Goal: Task Accomplishment & Management: Complete application form

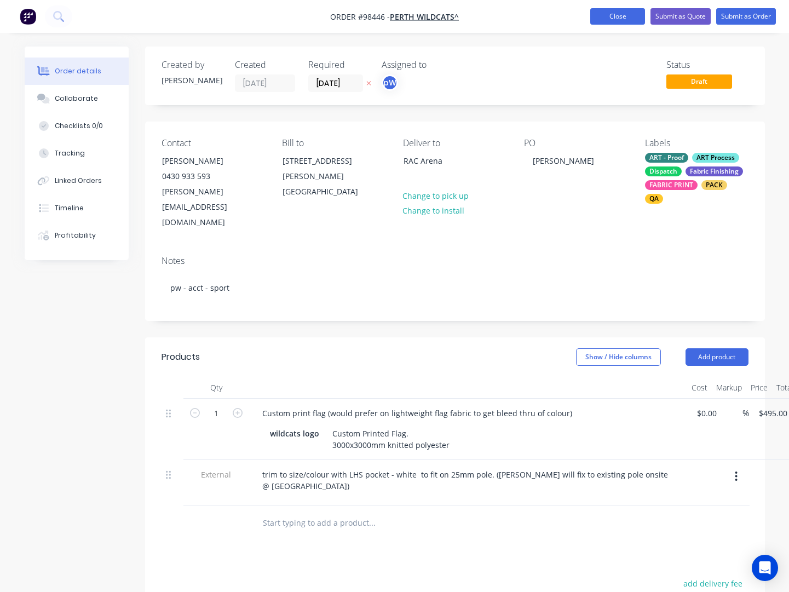
scroll to position [0, 10]
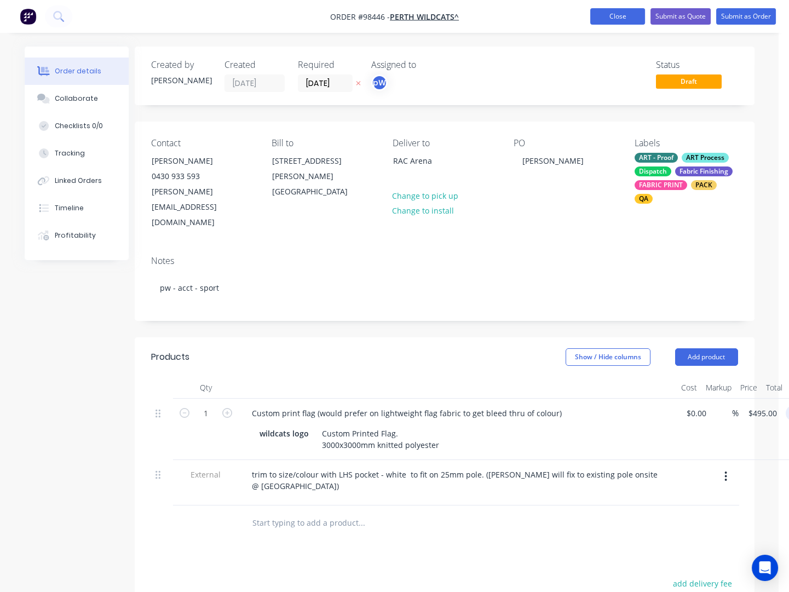
type input "$495.00"
click at [606, 14] on button "Close" at bounding box center [617, 16] width 55 height 16
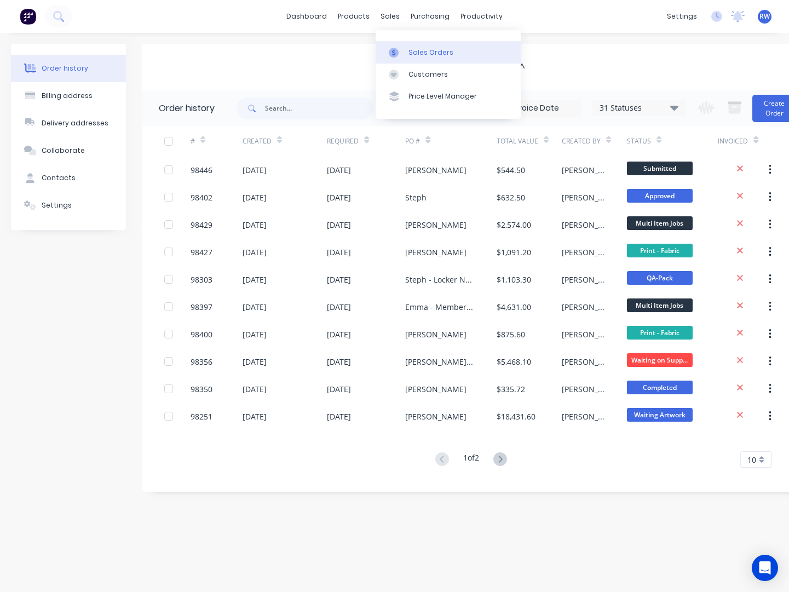
click at [419, 50] on div "Sales Orders" at bounding box center [430, 53] width 45 height 10
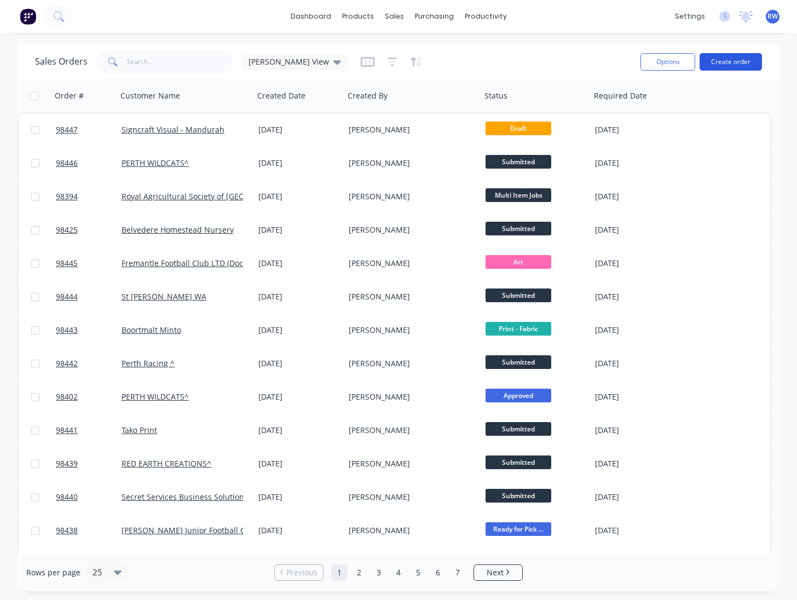
click at [728, 61] on button "Create order" at bounding box center [731, 62] width 62 height 18
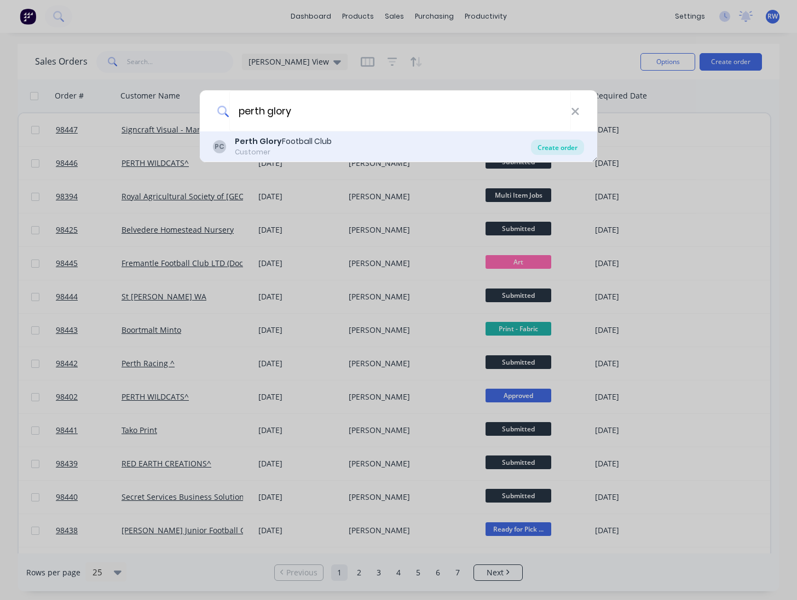
type input "perth glory"
click at [547, 147] on div "Create order" at bounding box center [557, 147] width 53 height 15
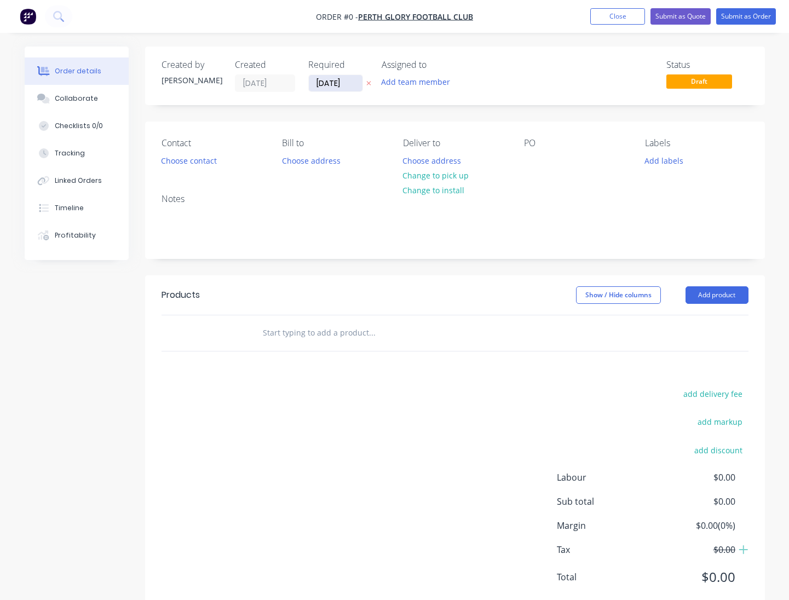
click at [355, 84] on input "03/09/25" at bounding box center [336, 83] width 54 height 16
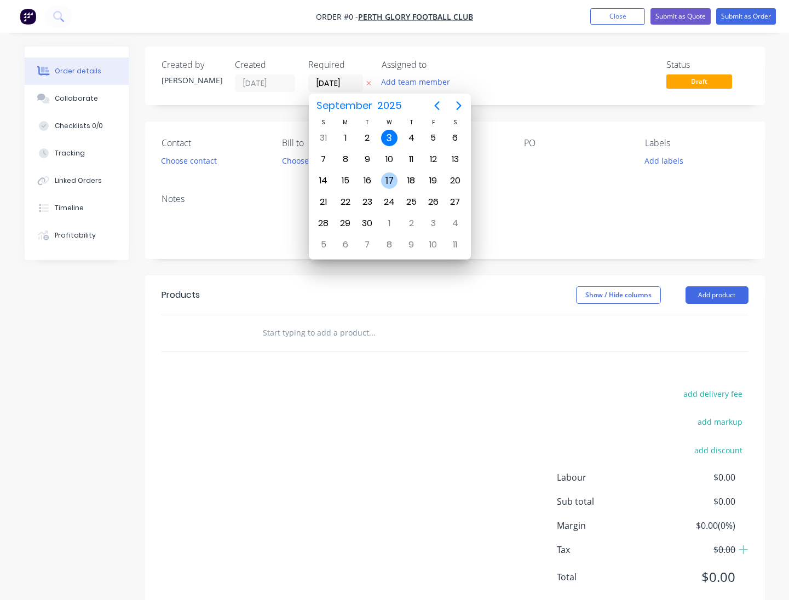
click at [390, 182] on div "17" at bounding box center [389, 180] width 16 height 16
type input "17/09/25"
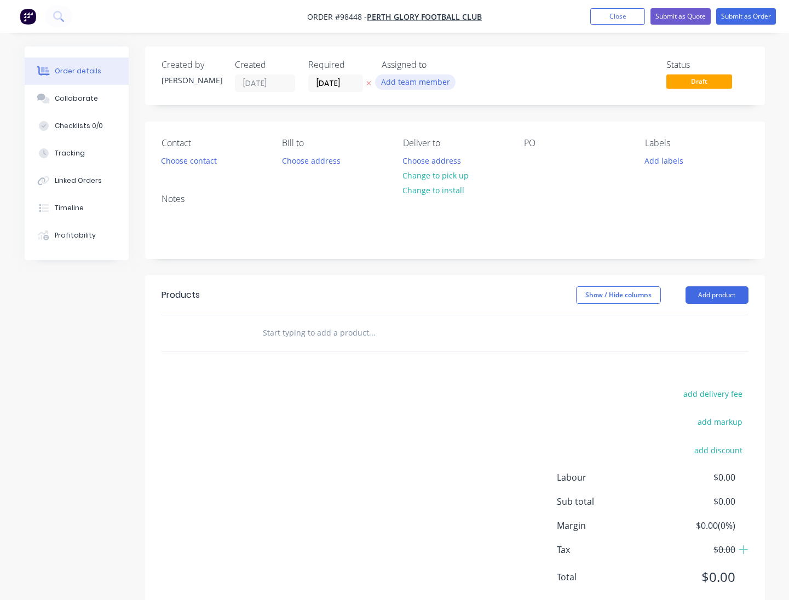
click at [412, 78] on button "Add team member" at bounding box center [415, 81] width 80 height 15
type input "peter"
click at [440, 143] on div "peter Wagener" at bounding box center [469, 142] width 109 height 11
click at [194, 165] on button "Choose contact" at bounding box center [188, 160] width 67 height 15
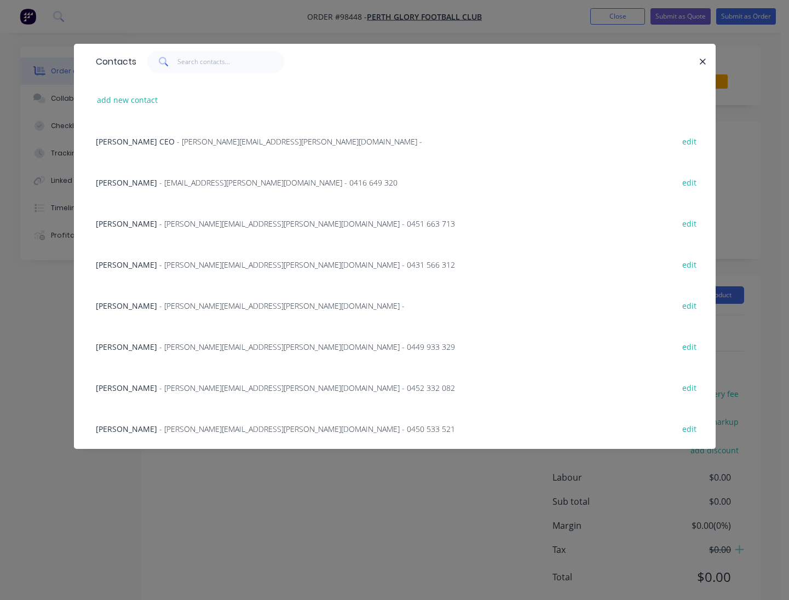
click at [195, 228] on span "- emma.jardine@perthglory.com.au - 0451 663 713" at bounding box center [307, 223] width 296 height 10
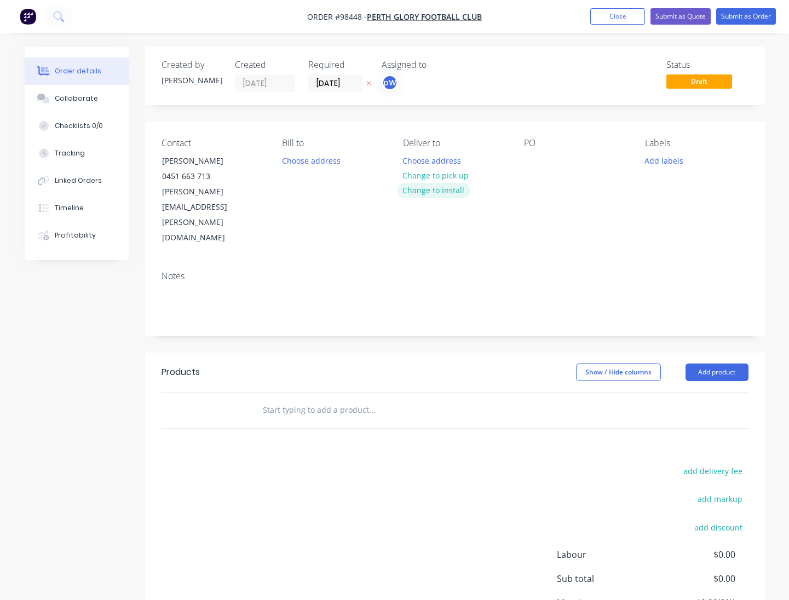
click at [436, 192] on button "Change to install" at bounding box center [433, 190] width 73 height 15
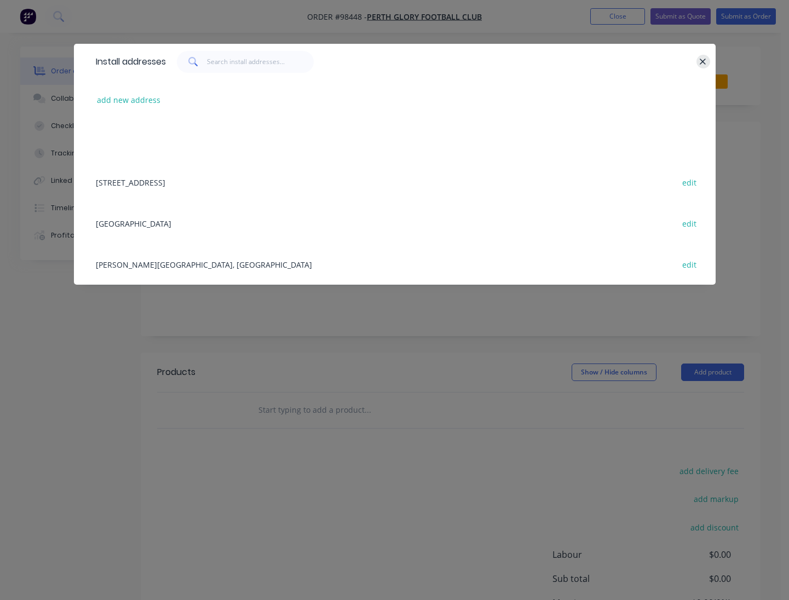
click at [702, 61] on icon "button" at bounding box center [703, 62] width 6 height 6
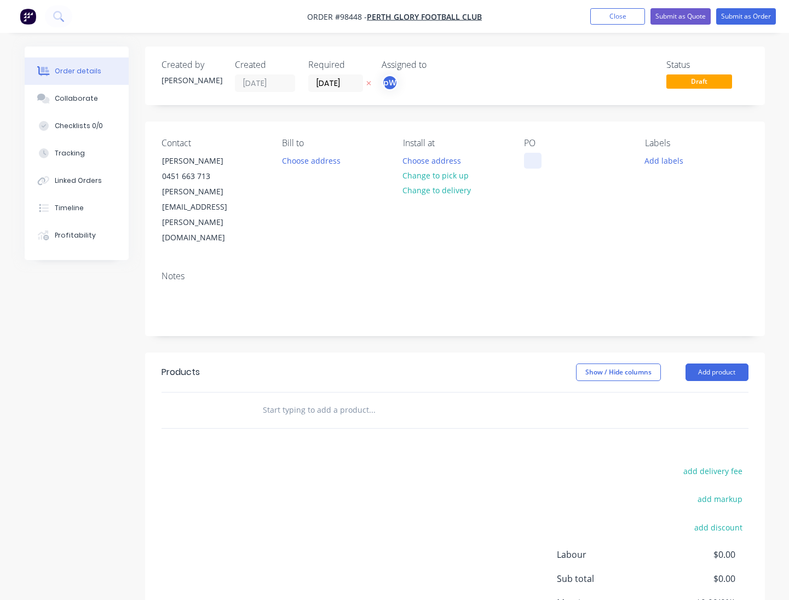
click at [535, 164] on div at bounding box center [533, 161] width 18 height 16
click at [648, 162] on button "Add labels" at bounding box center [664, 160] width 50 height 15
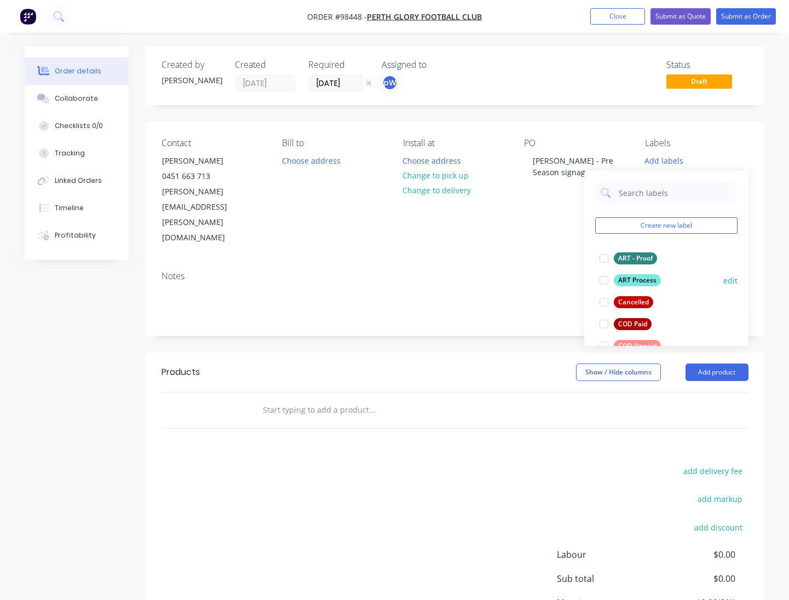
drag, startPoint x: 640, startPoint y: 260, endPoint x: 641, endPoint y: 277, distance: 17.6
click at [640, 261] on div "ART - Proof" at bounding box center [635, 258] width 43 height 12
click at [641, 275] on div "ART Process" at bounding box center [637, 275] width 47 height 12
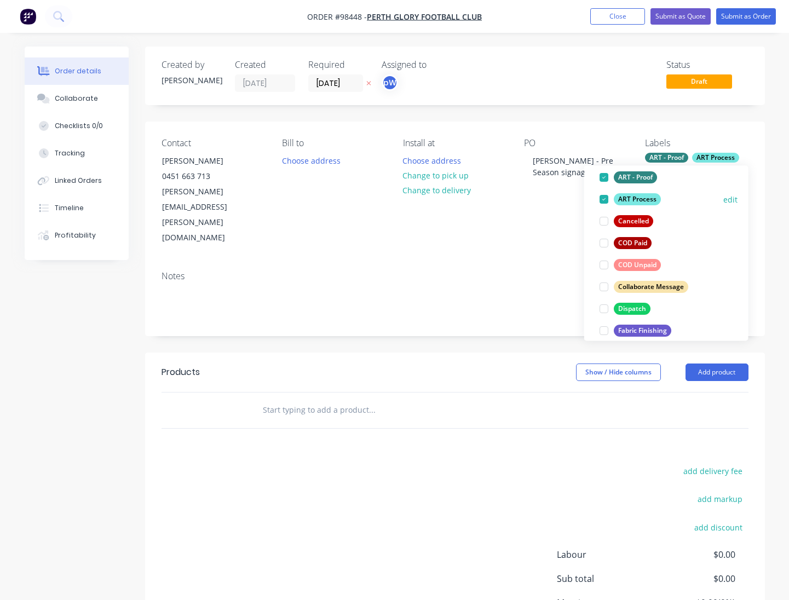
scroll to position [99, 0]
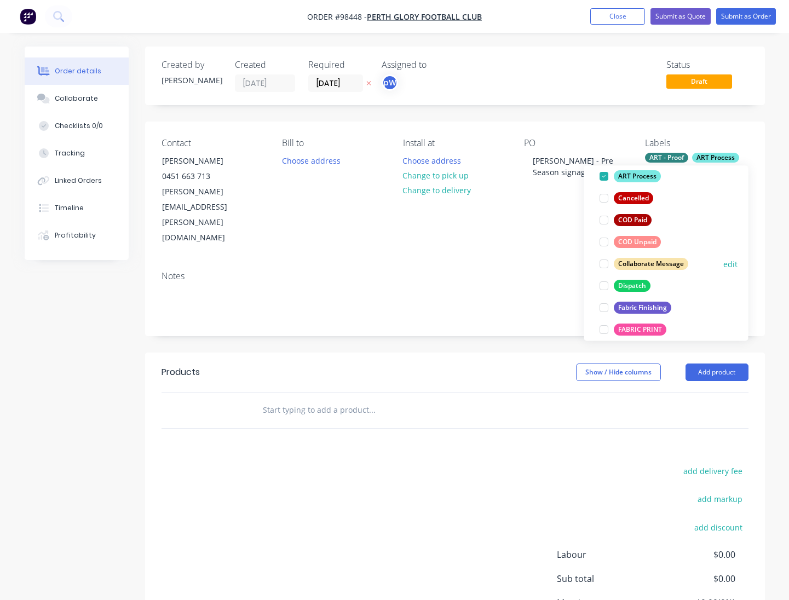
drag, startPoint x: 632, startPoint y: 286, endPoint x: 635, endPoint y: 297, distance: 11.8
click at [632, 286] on div "Dispatch" at bounding box center [632, 286] width 37 height 12
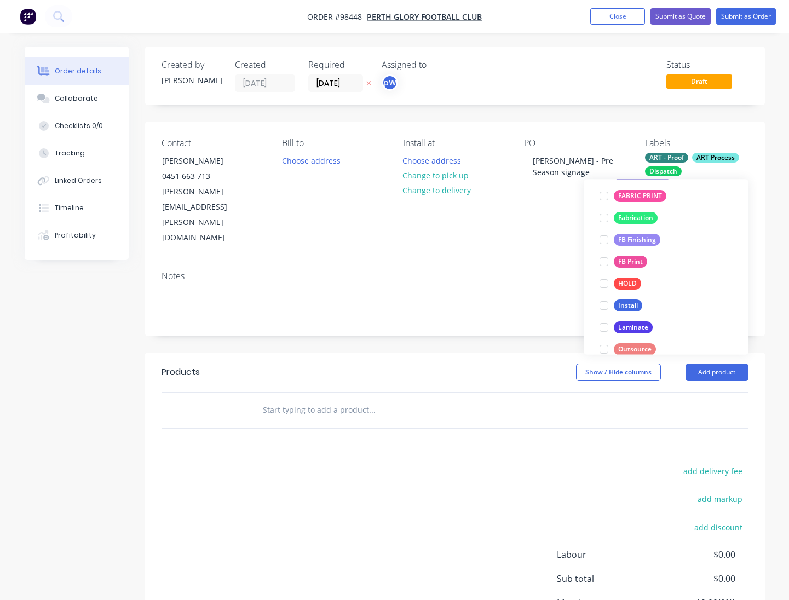
scroll to position [249, 0]
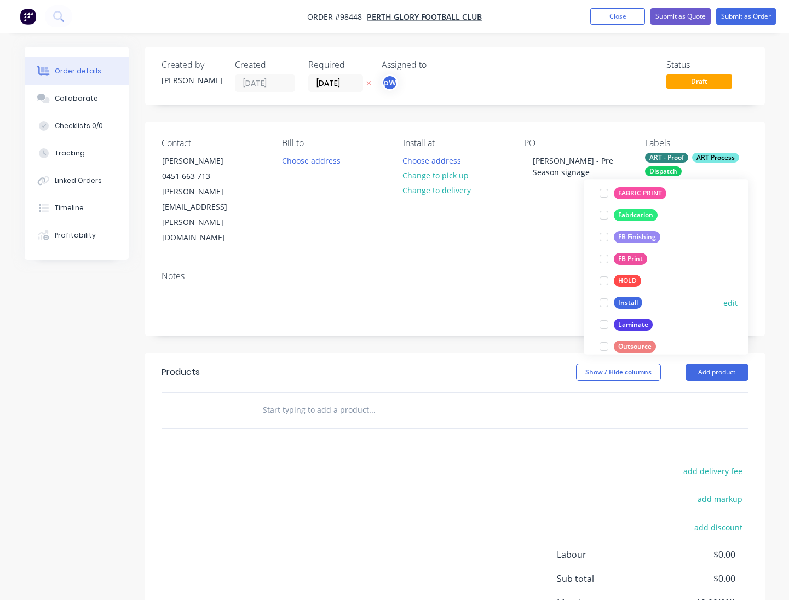
click at [626, 302] on div "Install" at bounding box center [628, 303] width 28 height 12
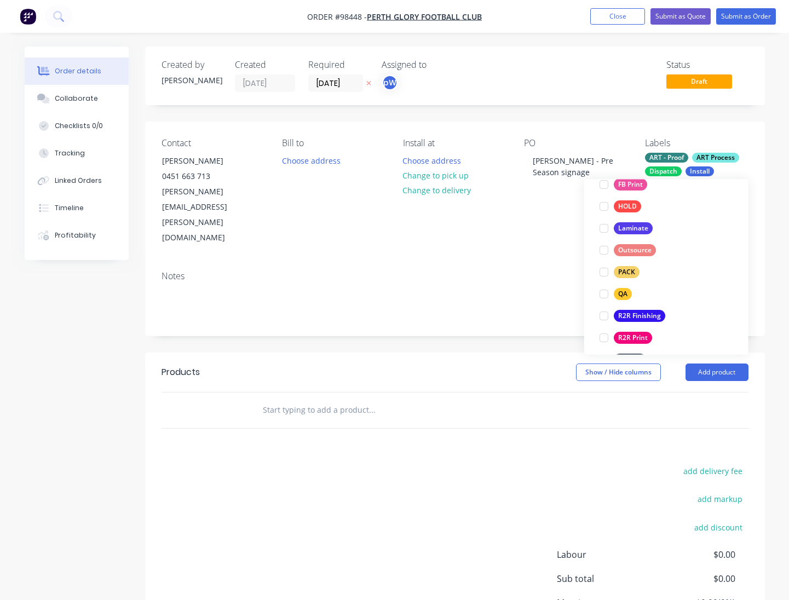
scroll to position [348, 0]
click at [626, 272] on div "PACK" at bounding box center [627, 269] width 26 height 12
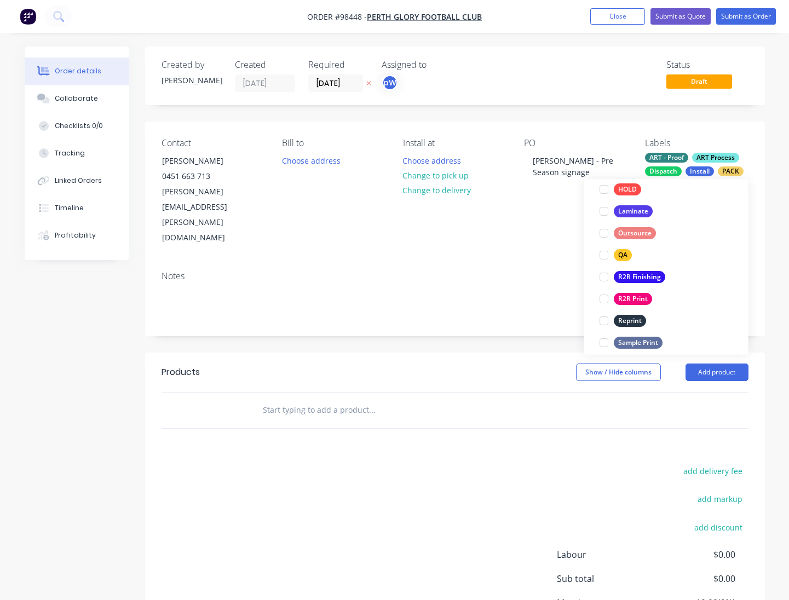
scroll to position [387, 0]
click at [623, 250] on div "QA" at bounding box center [623, 252] width 18 height 12
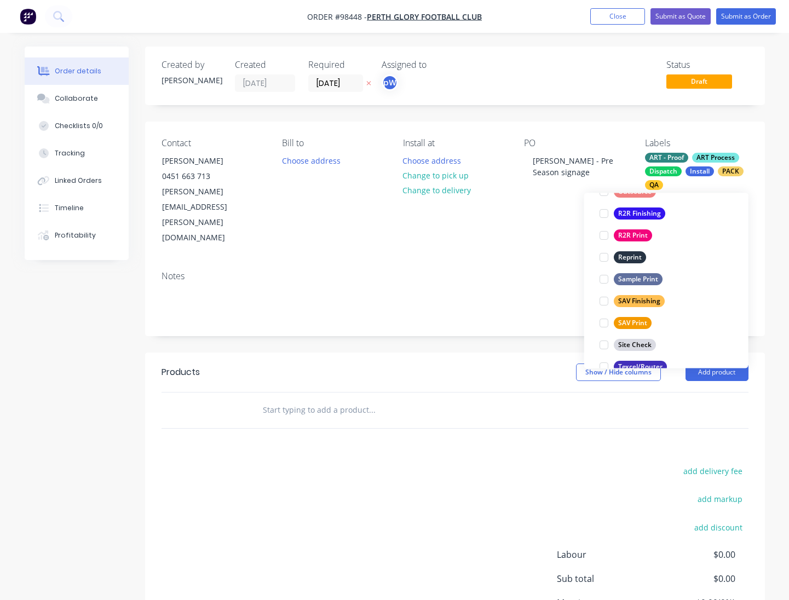
scroll to position [460, 0]
click at [624, 215] on div "R2R Finishing" at bounding box center [639, 215] width 51 height 12
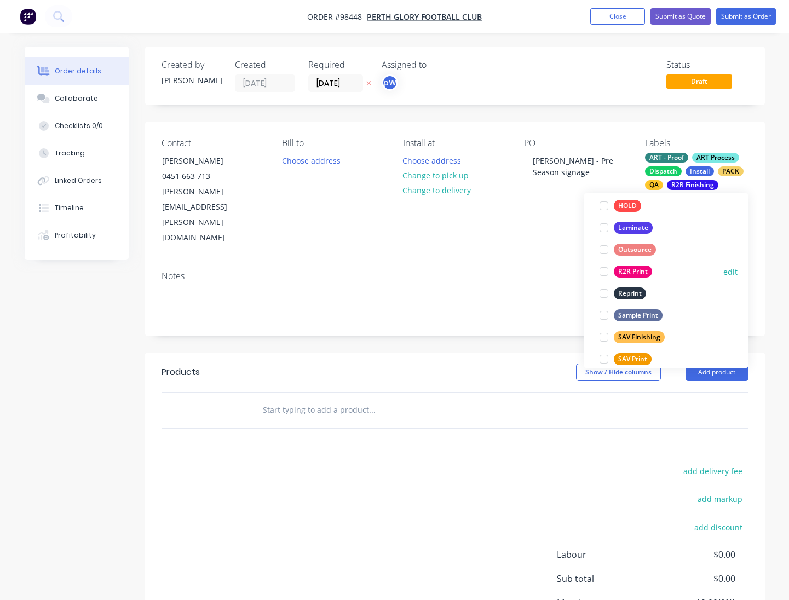
click at [627, 269] on div "R2R Print" at bounding box center [633, 272] width 38 height 12
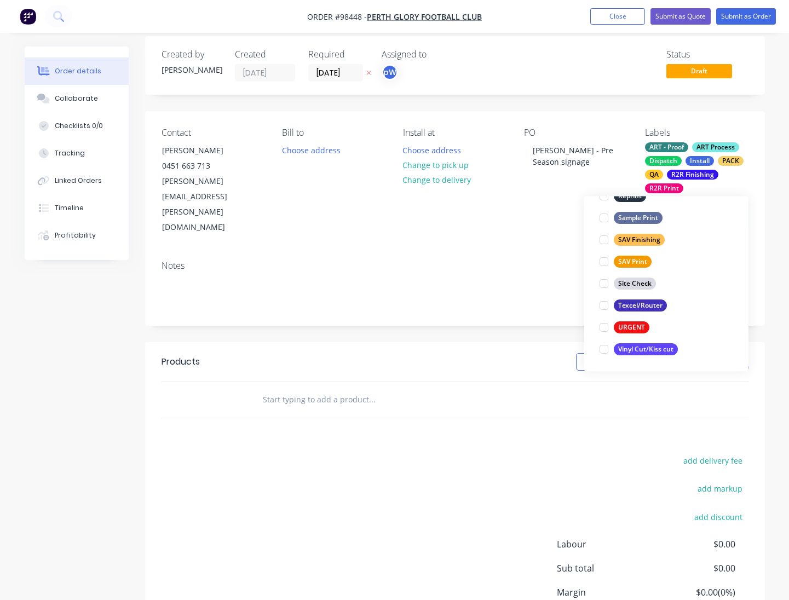
scroll to position [20, 0]
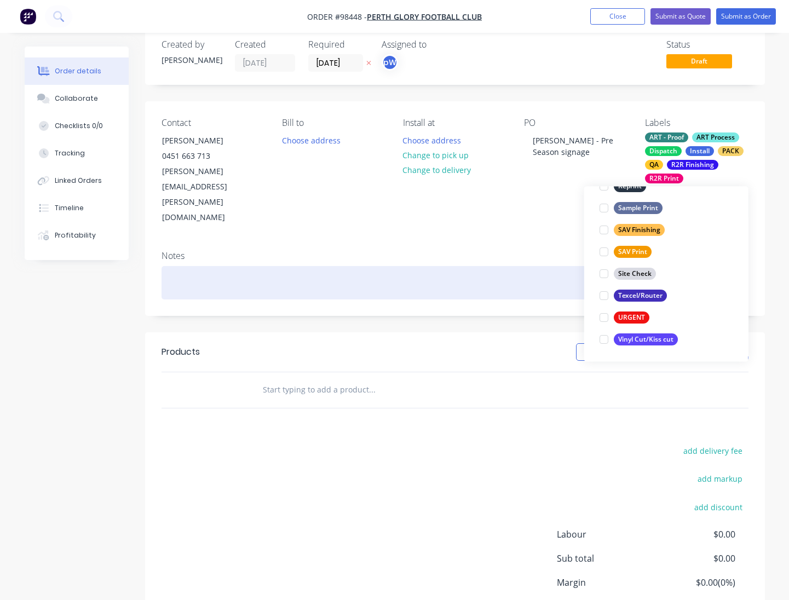
click at [186, 266] on div at bounding box center [455, 282] width 587 height 33
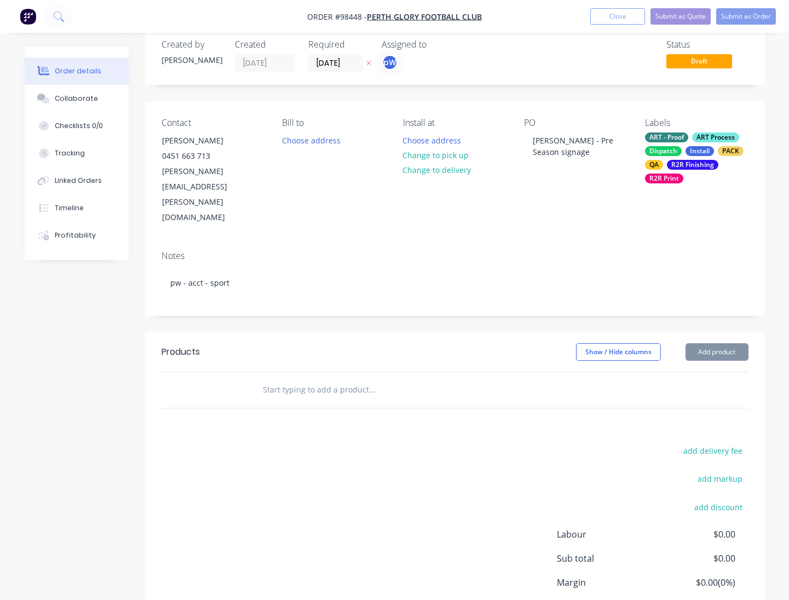
click at [300, 379] on input "text" at bounding box center [371, 390] width 219 height 22
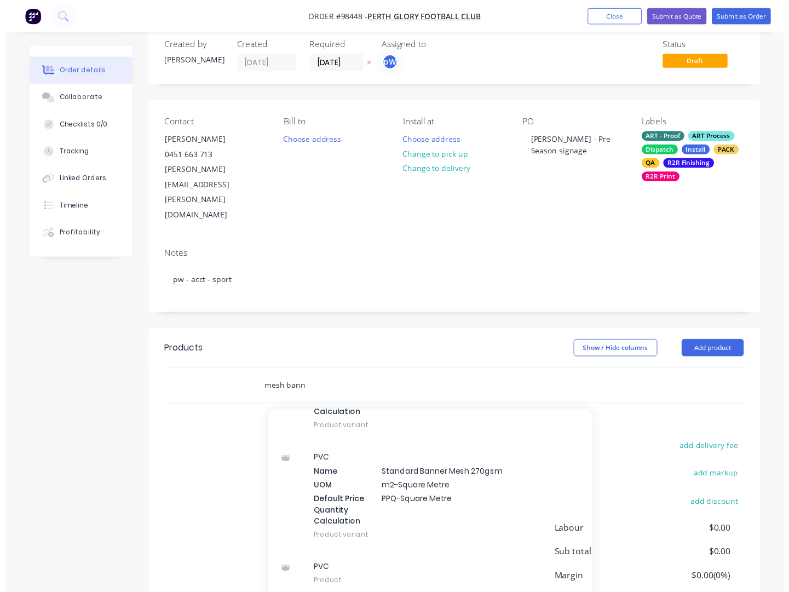
scroll to position [226, 0]
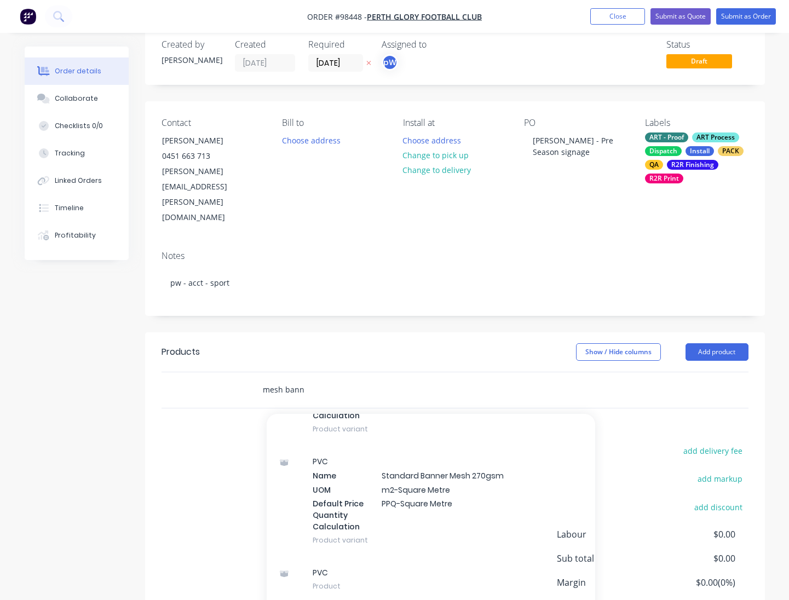
type input "mesh bann"
click at [423, 449] on div "PVC Name Standard Banner Mesh 270gsm UOM m2-Square Metre Default Price Quantity…" at bounding box center [431, 500] width 328 height 111
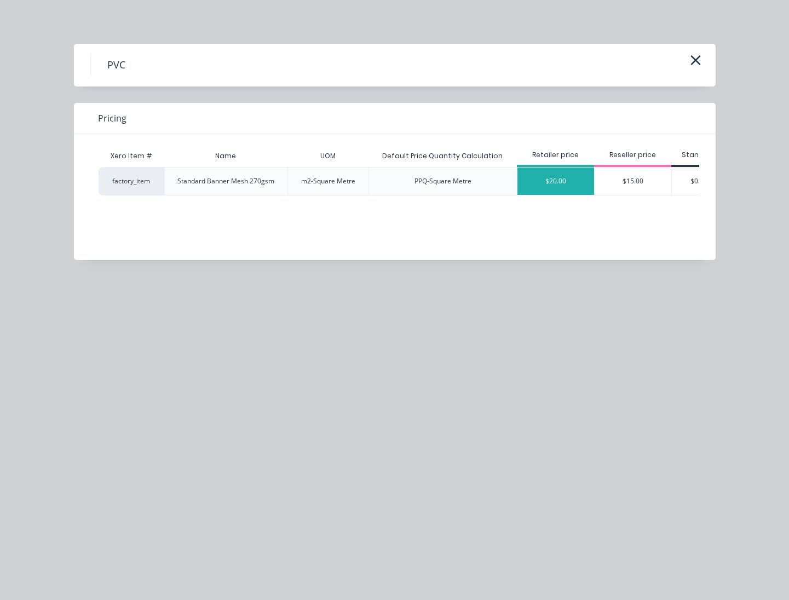
click at [560, 178] on div "$20.00" at bounding box center [555, 181] width 77 height 27
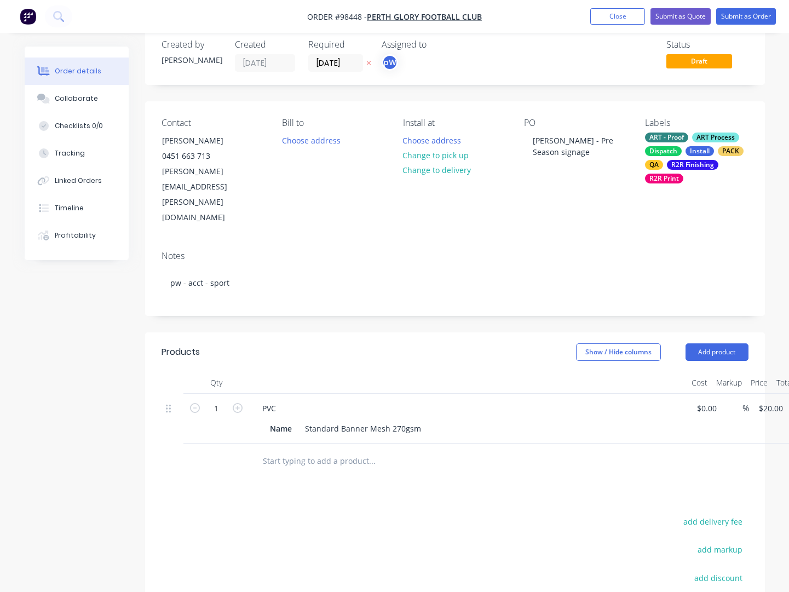
click at [285, 400] on div "PVC" at bounding box center [467, 408] width 429 height 16
click at [281, 400] on div "PVC" at bounding box center [268, 408] width 31 height 16
click at [292, 420] on div "Name" at bounding box center [281, 428] width 31 height 16
drag, startPoint x: 292, startPoint y: 386, endPoint x: 264, endPoint y: 386, distance: 27.9
click at [266, 420] on div "Name" at bounding box center [281, 428] width 31 height 16
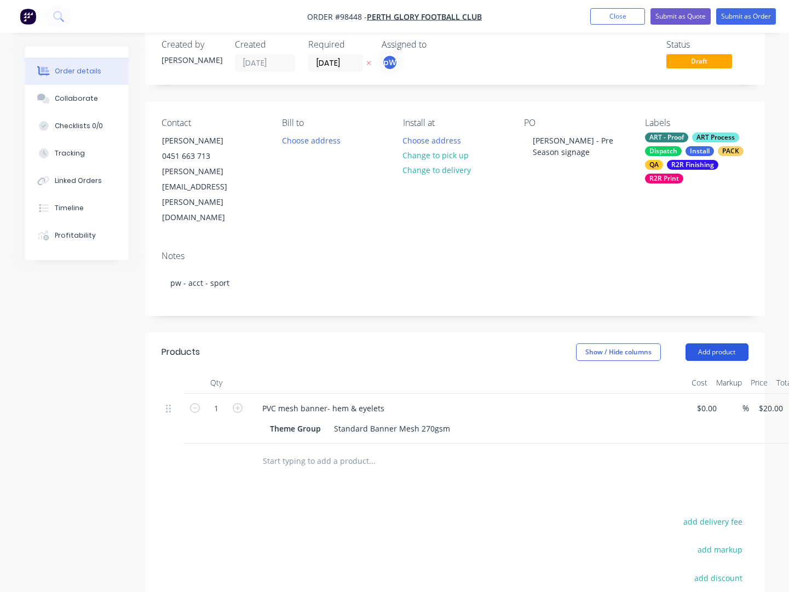
click at [706, 343] on button "Add product" at bounding box center [716, 352] width 63 height 18
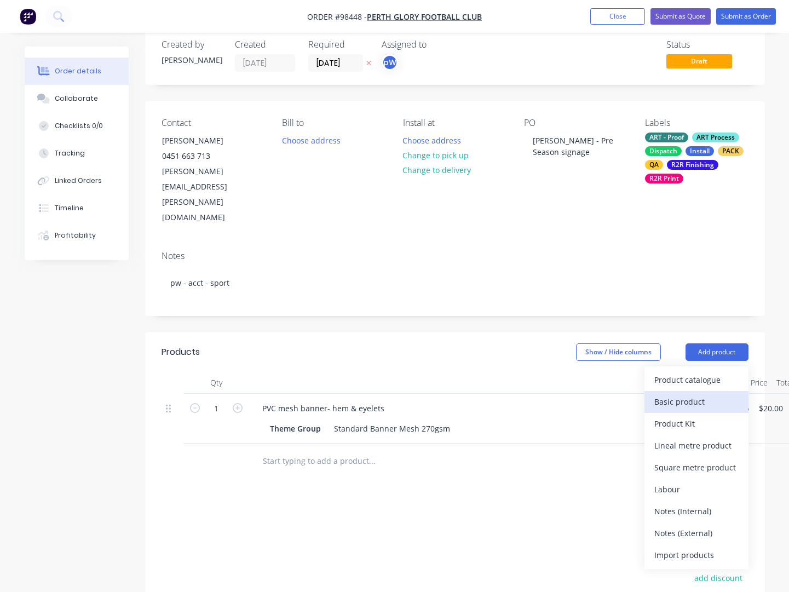
click at [680, 394] on div "Basic product" at bounding box center [696, 402] width 84 height 16
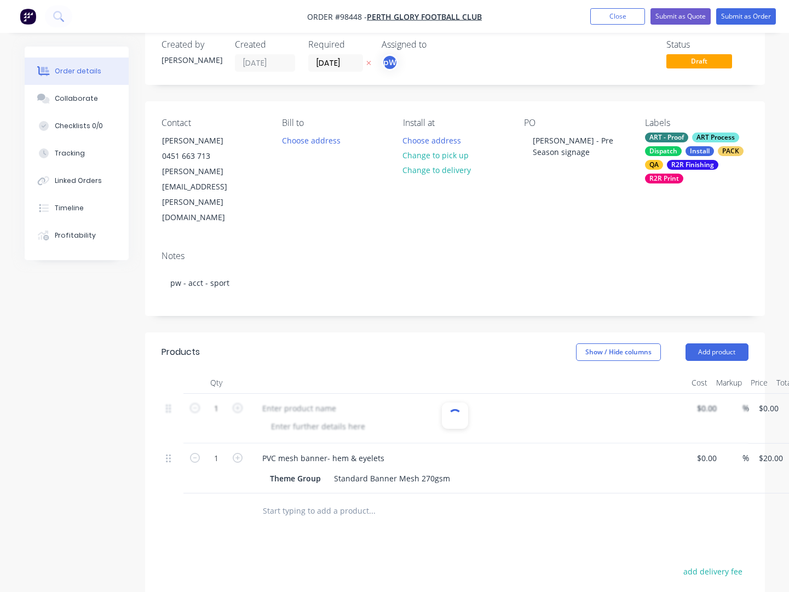
click at [291, 394] on div at bounding box center [455, 419] width 587 height 50
click at [766, 400] on input "0" at bounding box center [770, 408] width 25 height 16
type input "1500"
type input "0.00"
type input "$1,500.00"
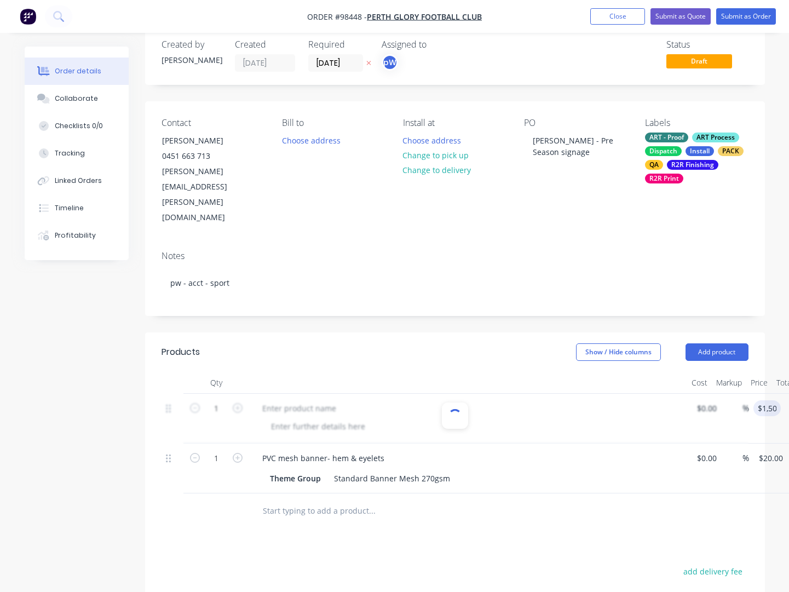
type input "1500.00"
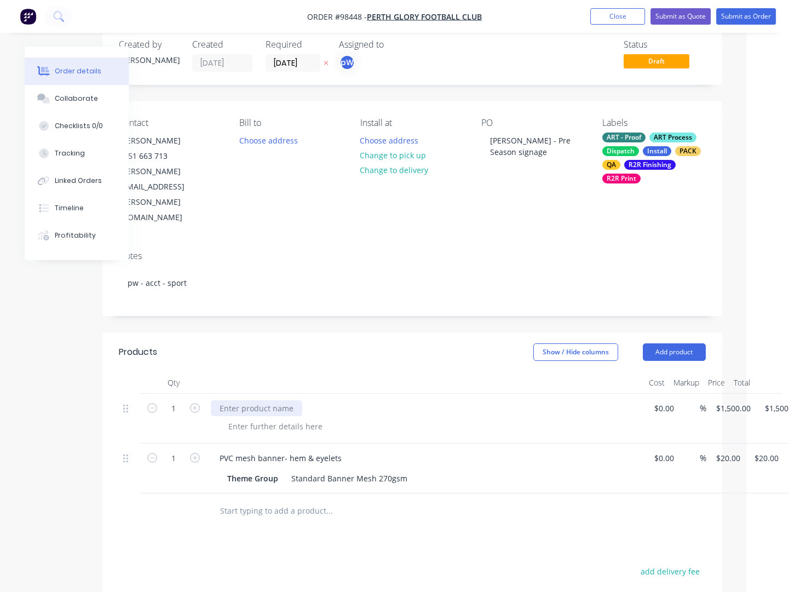
click at [250, 400] on div at bounding box center [256, 408] width 91 height 16
click at [256, 400] on div "Install Preseason signage @ mandurah - 19th Spetember" at bounding box center [324, 408] width 227 height 16
click at [330, 400] on div "Install Pre-season signage @ mandurah - 19th Spetember" at bounding box center [326, 408] width 230 height 16
click at [397, 400] on div "Install Pre-season signage @ Mandurah - 19th Spetember" at bounding box center [326, 408] width 230 height 16
click at [318, 418] on div at bounding box center [276, 426] width 112 height 16
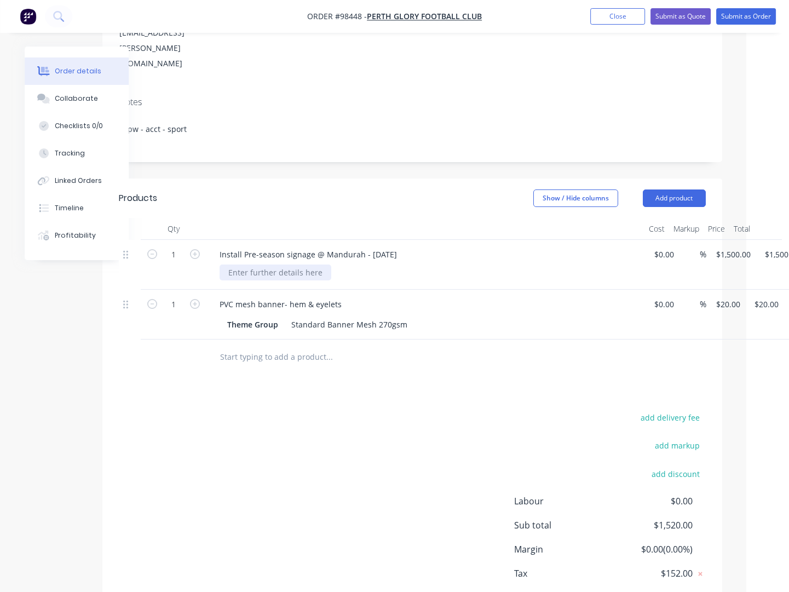
scroll to position [194, 43]
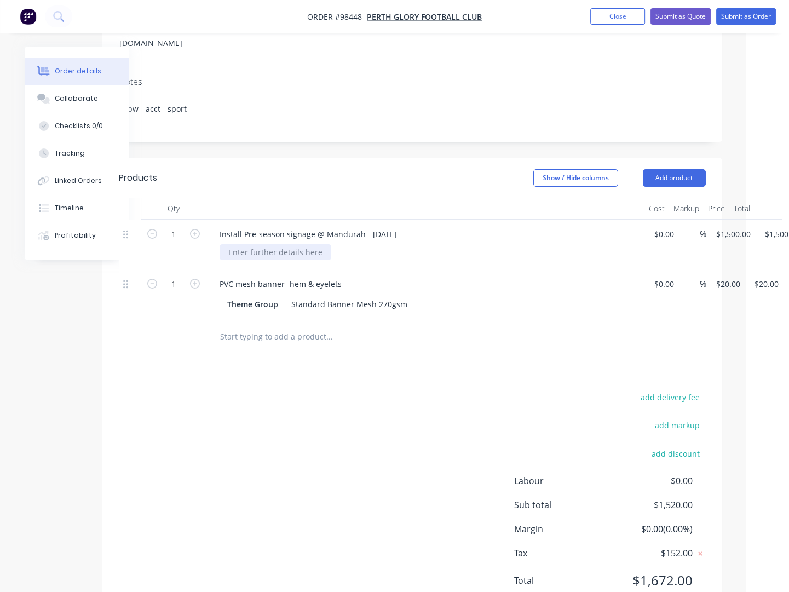
click at [272, 244] on div at bounding box center [276, 252] width 112 height 16
click at [295, 326] on input "text" at bounding box center [329, 337] width 219 height 22
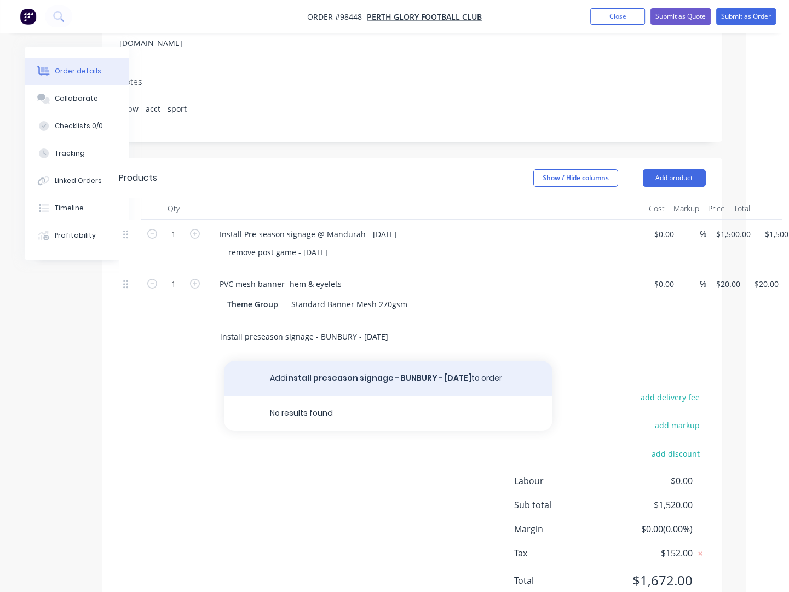
type input "install preseason signage - BUNBURY - 23rd September"
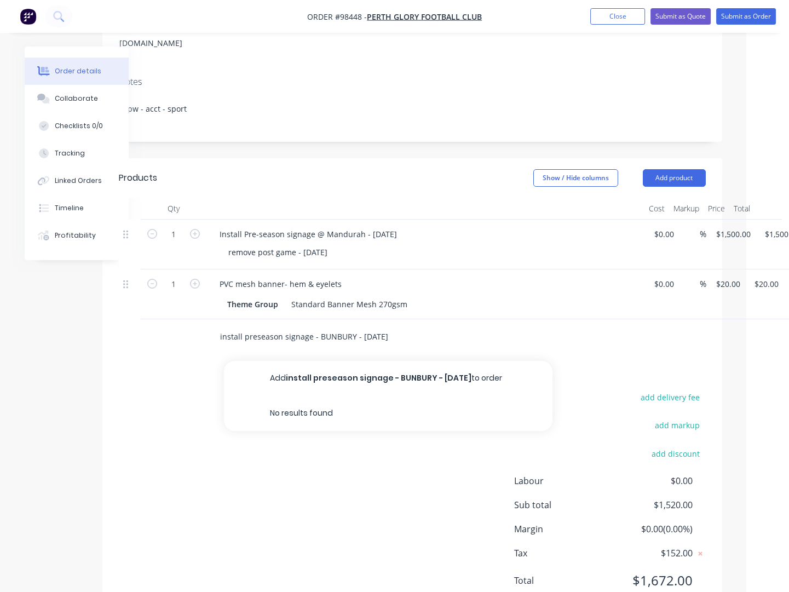
click at [361, 361] on button "Add install preseason signage - BUNBURY - 23rd September to order" at bounding box center [388, 378] width 328 height 35
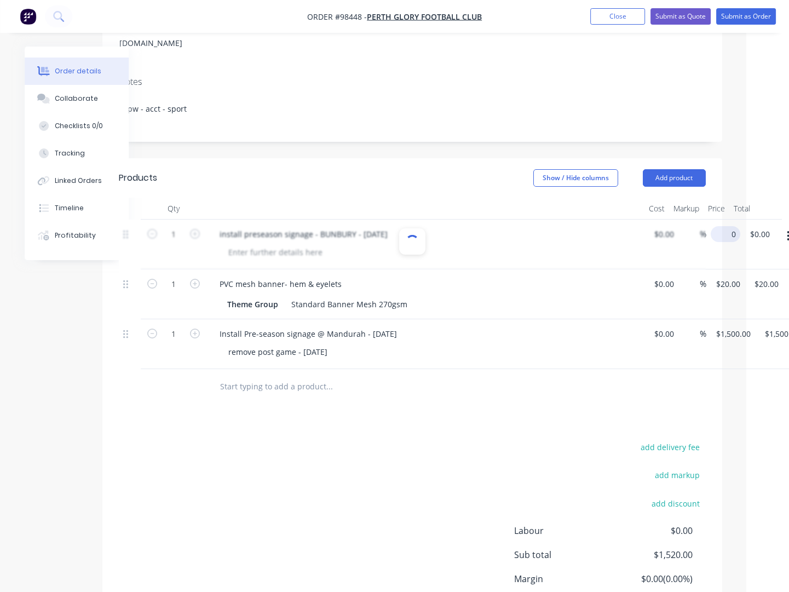
click at [723, 226] on input "0" at bounding box center [727, 234] width 25 height 16
type input "$2,140.00"
type input "2140.00"
click at [306, 244] on div at bounding box center [276, 252] width 112 height 16
click at [723, 276] on input "20" at bounding box center [722, 284] width 14 height 16
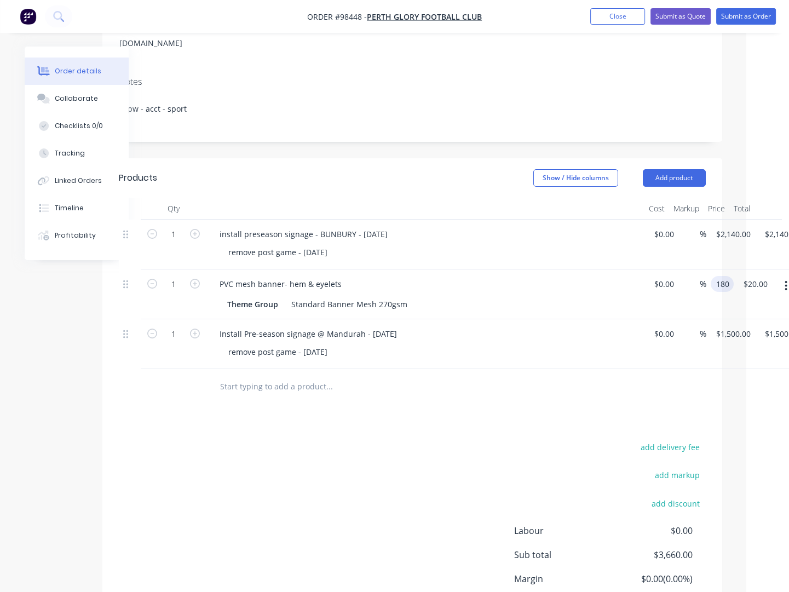
type input "$180.00"
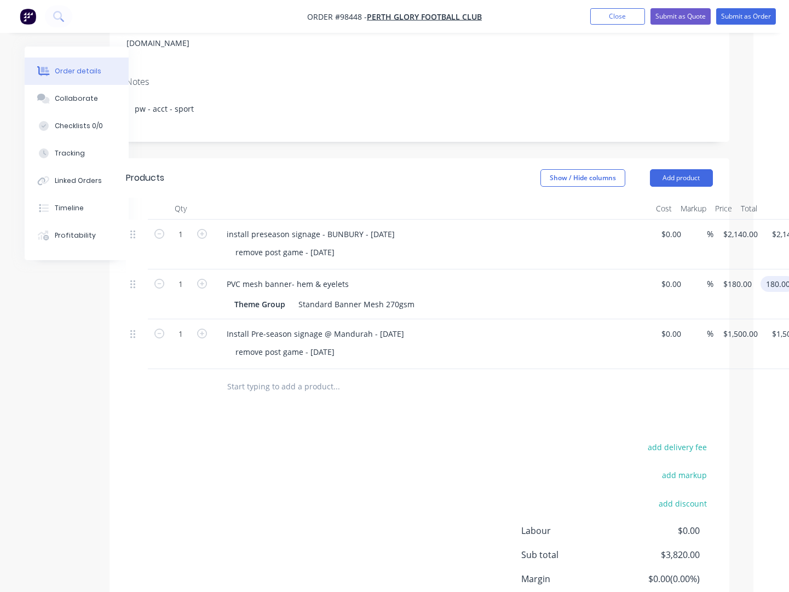
scroll to position [194, 39]
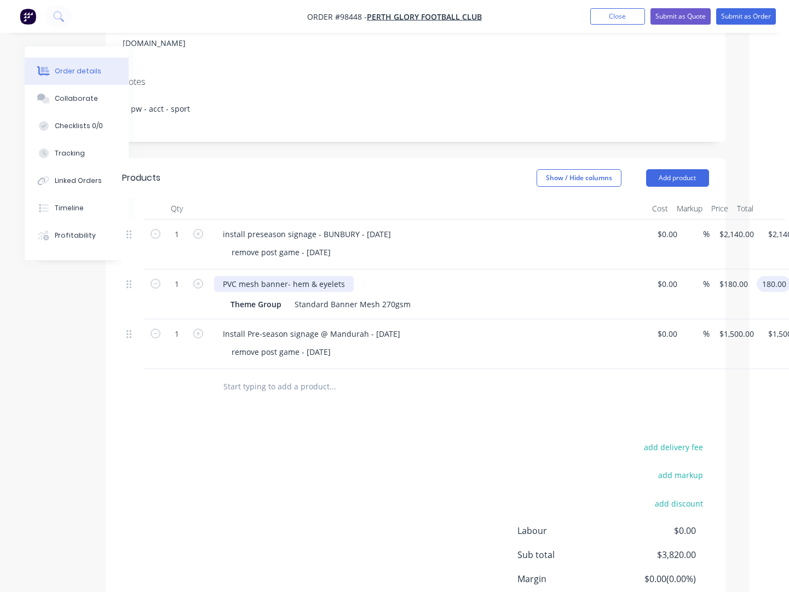
type input "$180.00"
click at [346, 276] on div "PVC mesh banner- hem & eyelets" at bounding box center [284, 284] width 140 height 16
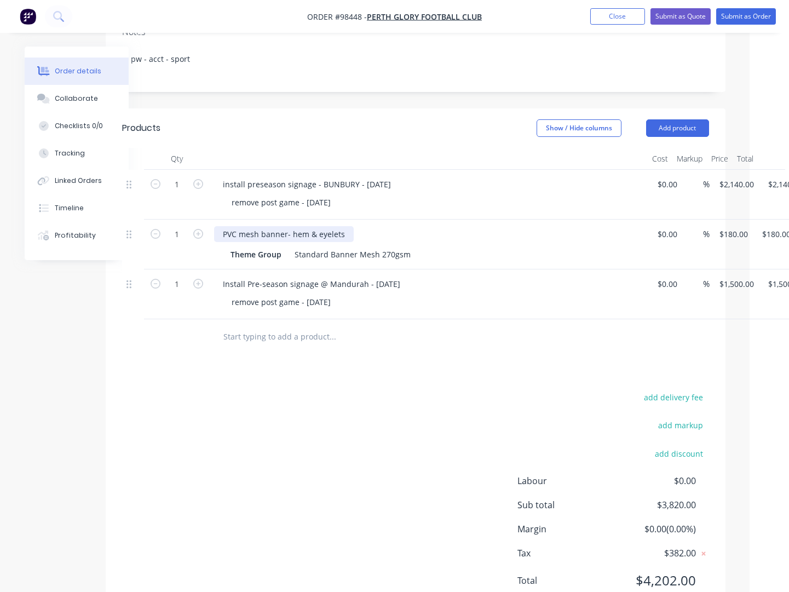
click at [344, 226] on div "PVC mesh banner- hem & eyelets" at bounding box center [284, 234] width 140 height 16
click at [318, 226] on div "PVC mesh banner- hem & eyelets - 6000x900mm" at bounding box center [311, 234] width 195 height 16
click at [615, 16] on button "Close" at bounding box center [617, 16] width 55 height 16
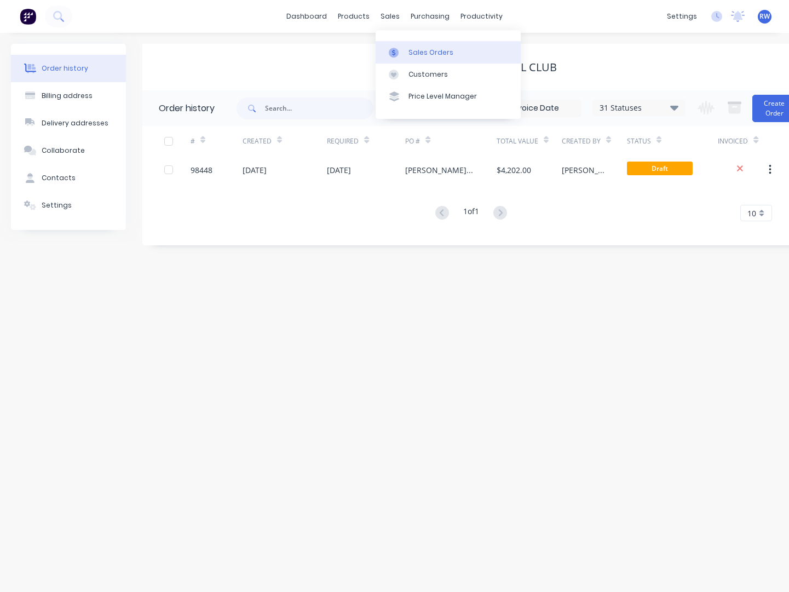
click at [418, 49] on div "Sales Orders" at bounding box center [430, 53] width 45 height 10
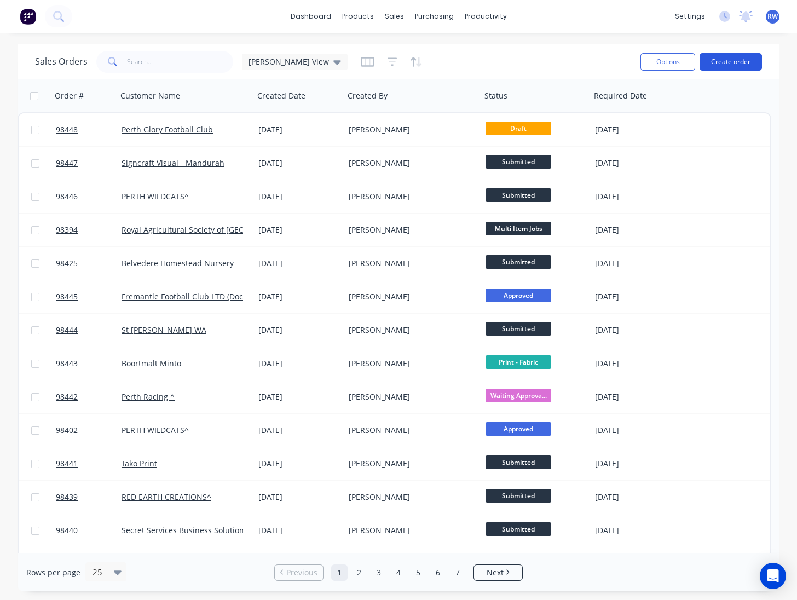
click at [722, 62] on button "Create order" at bounding box center [731, 62] width 62 height 18
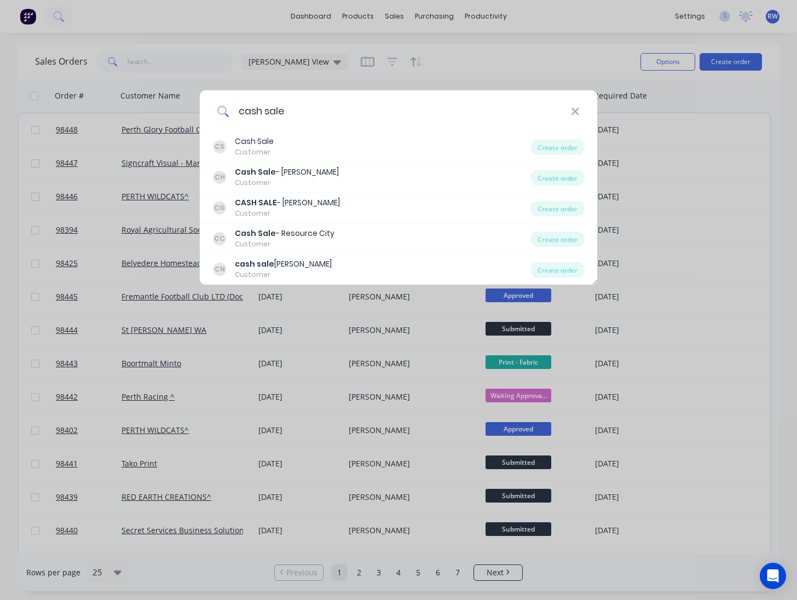
click at [289, 109] on input "cash sale" at bounding box center [400, 110] width 342 height 41
drag, startPoint x: 287, startPoint y: 109, endPoint x: 249, endPoint y: 113, distance: 38.6
click at [229, 106] on input "cash sale" at bounding box center [400, 110] width 342 height 41
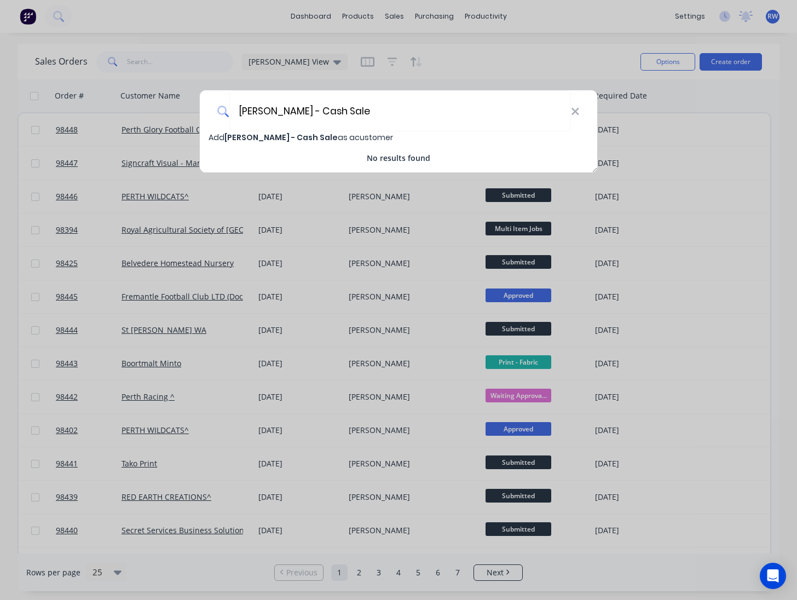
type input "Joshua Phillips - Cash Sale"
click at [306, 140] on span "Joshua Phillips - Cash Sale" at bounding box center [280, 137] width 113 height 11
select select "AU"
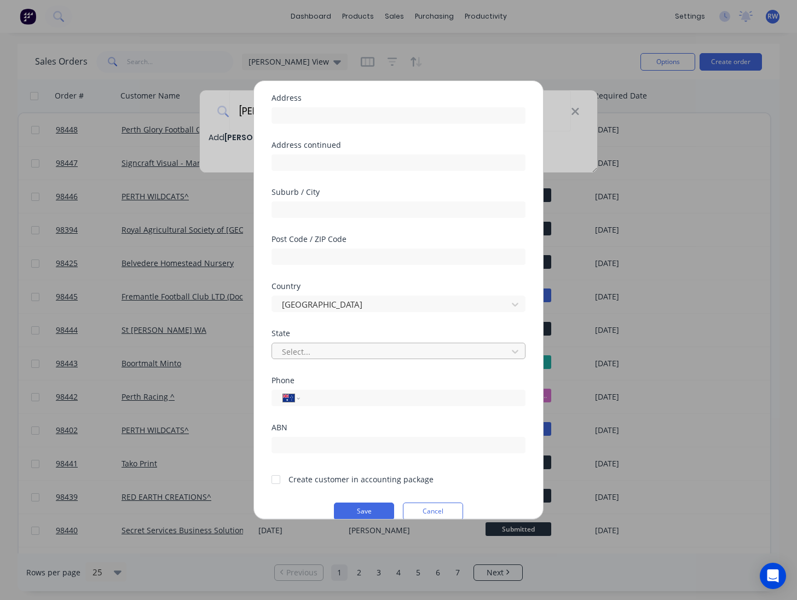
scroll to position [73, 0]
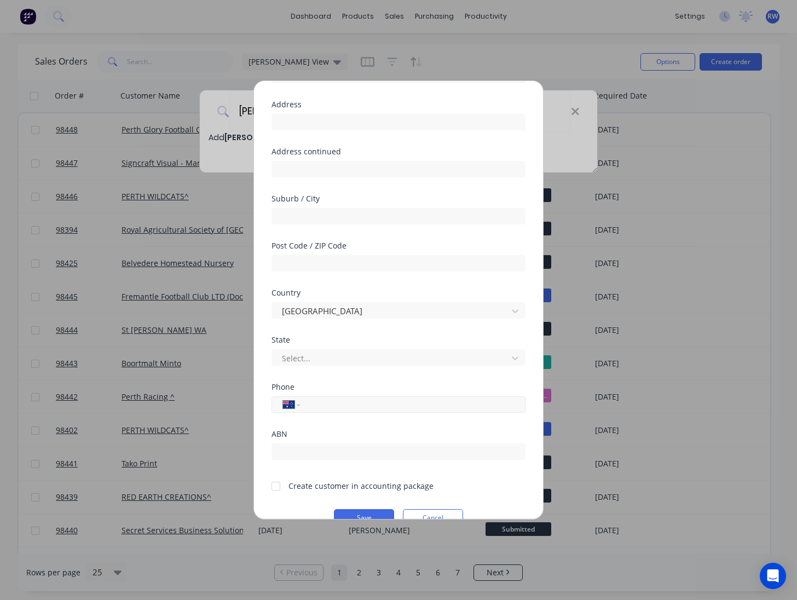
click at [338, 404] on input "tel" at bounding box center [411, 405] width 206 height 13
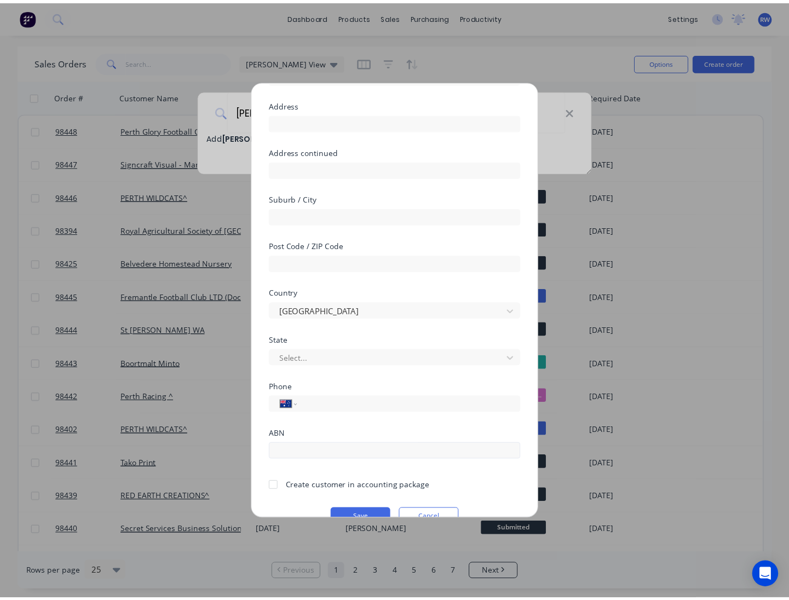
scroll to position [96, 0]
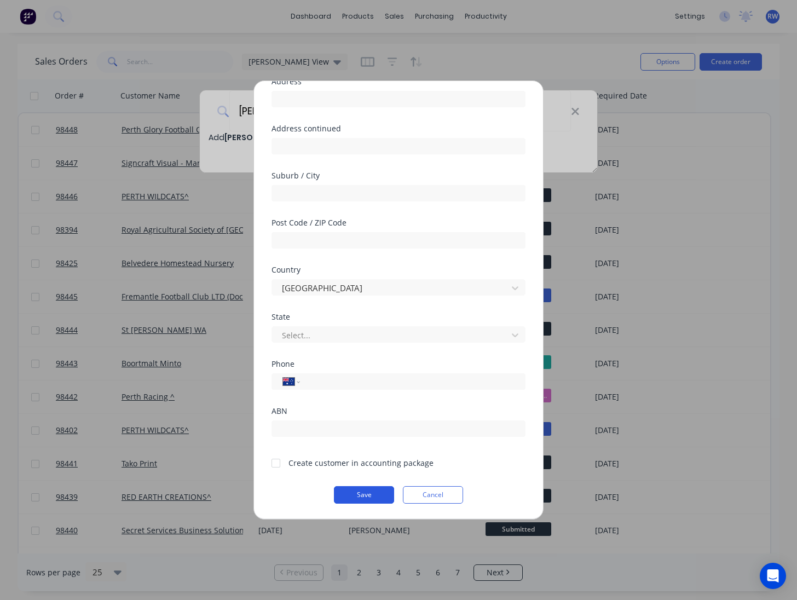
click at [360, 496] on button "Save" at bounding box center [364, 495] width 60 height 18
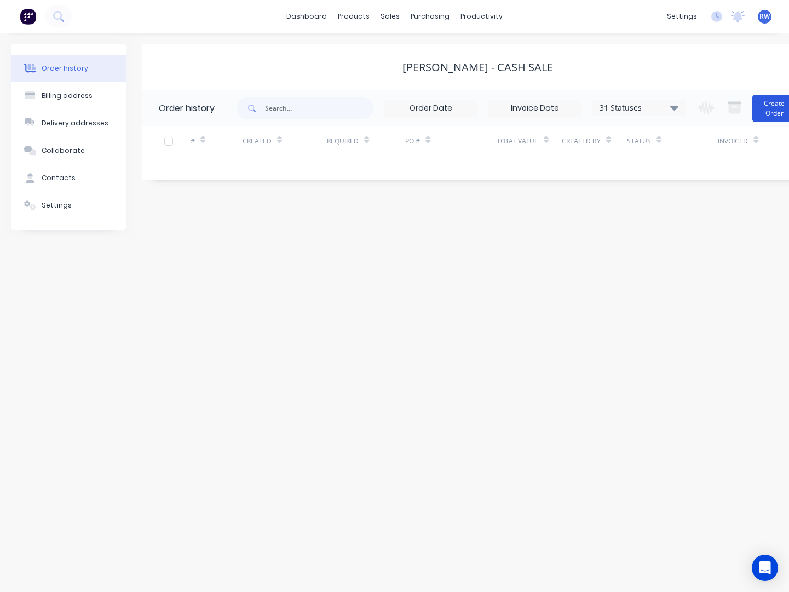
click at [775, 110] on button "Create Order" at bounding box center [774, 108] width 44 height 27
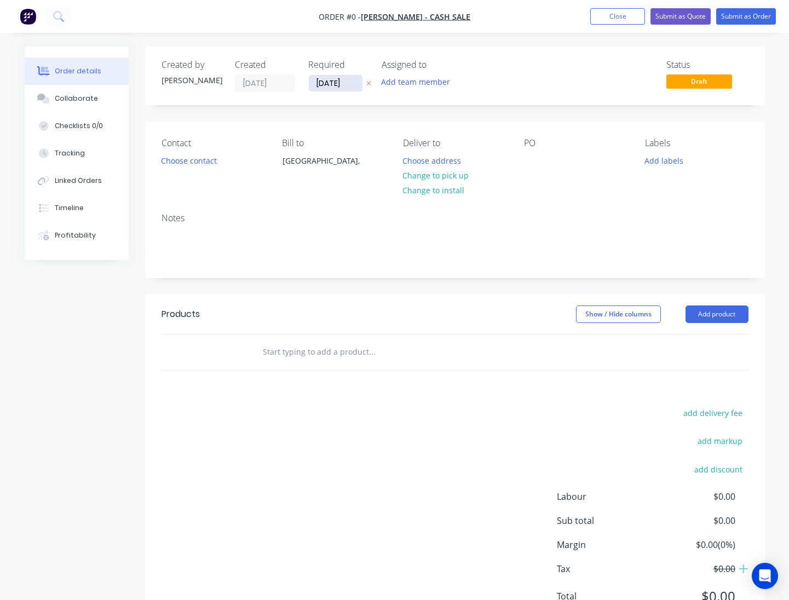
click at [356, 83] on input "03/09/25" at bounding box center [336, 83] width 54 height 16
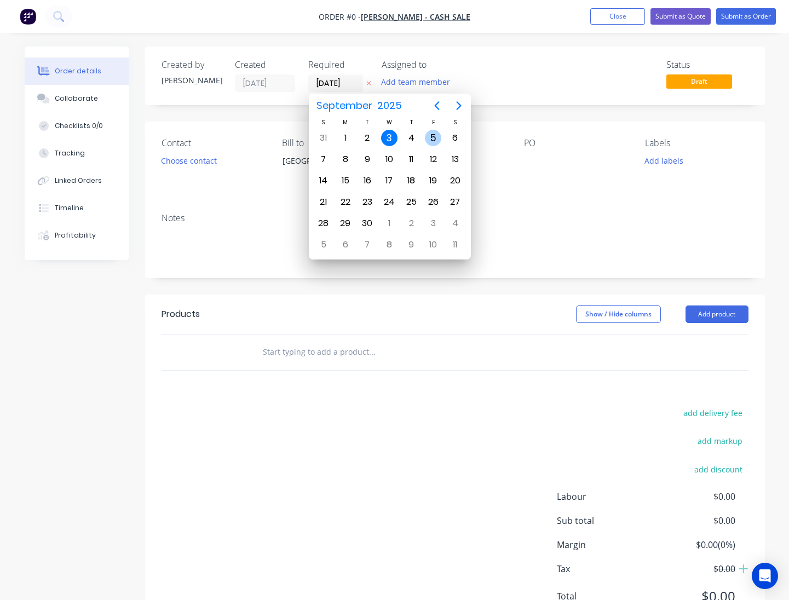
click at [435, 139] on div "5" at bounding box center [433, 138] width 16 height 16
type input "05/09/25"
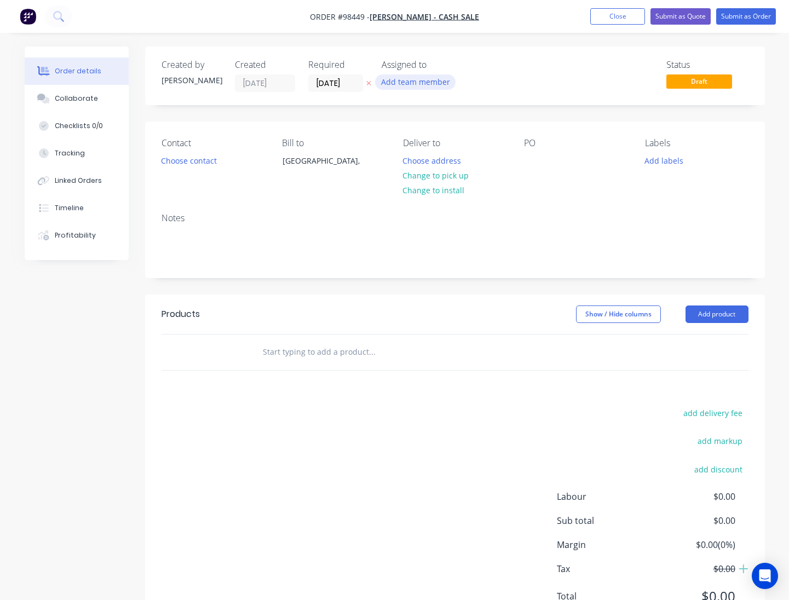
click at [407, 83] on button "Add team member" at bounding box center [415, 81] width 80 height 15
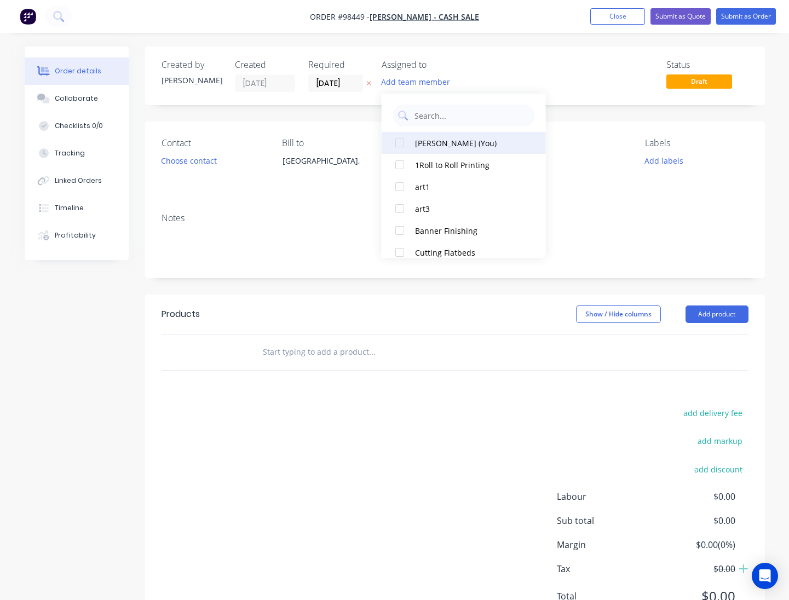
click at [427, 142] on div "Rhonda Wagener (You)" at bounding box center [469, 142] width 109 height 11
click at [194, 162] on button "Choose contact" at bounding box center [188, 160] width 67 height 15
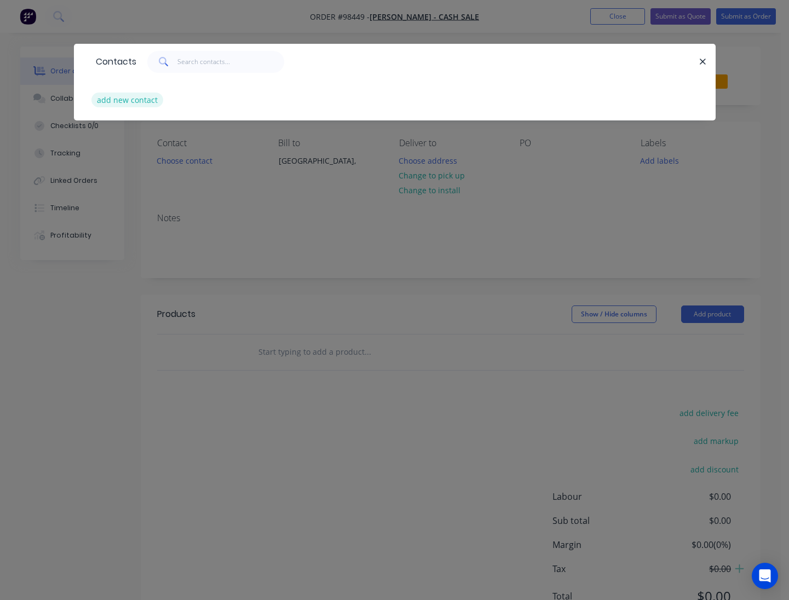
click at [136, 102] on button "add new contact" at bounding box center [127, 100] width 72 height 15
select select "AU"
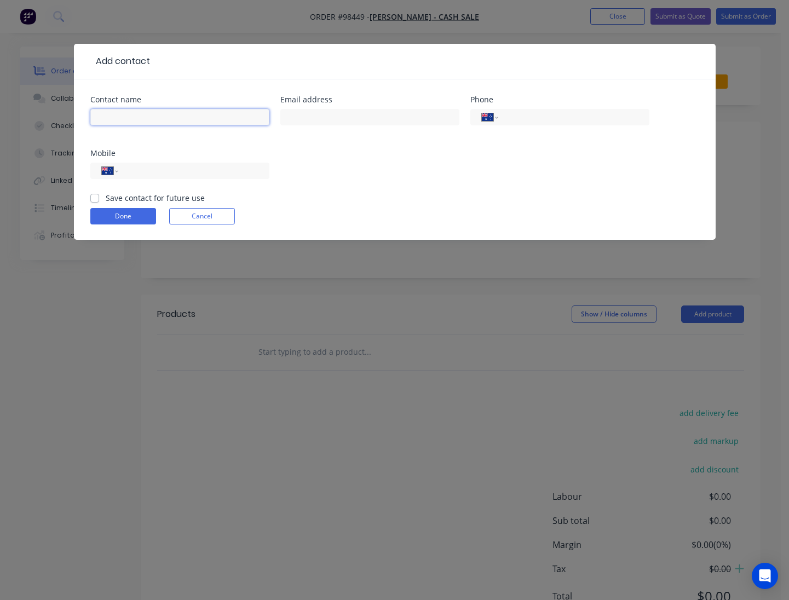
click at [145, 114] on input "text" at bounding box center [179, 117] width 179 height 16
type input "Joshua Phillips"
type input "jcphillips1510@gmail.com"
click at [133, 169] on input "tel" at bounding box center [191, 171] width 131 height 13
type input "0439 652 206"
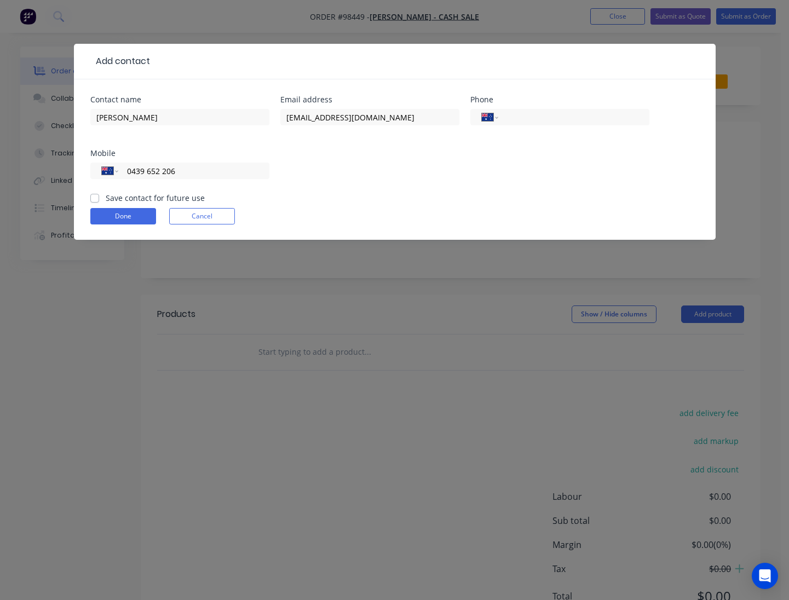
click at [106, 198] on label "Save contact for future use" at bounding box center [155, 197] width 99 height 11
click at [93, 198] on input "Save contact for future use" at bounding box center [94, 197] width 9 height 10
checkbox input "true"
click at [114, 214] on button "Done" at bounding box center [123, 216] width 66 height 16
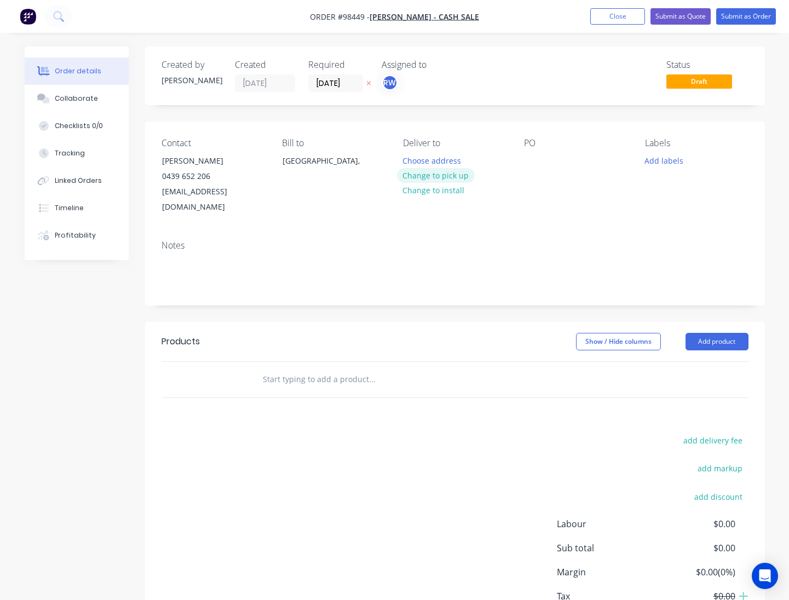
click at [440, 177] on button "Change to pick up" at bounding box center [436, 175] width 78 height 15
click at [528, 160] on div at bounding box center [533, 161] width 18 height 16
click at [654, 163] on button "Add labels" at bounding box center [664, 160] width 50 height 15
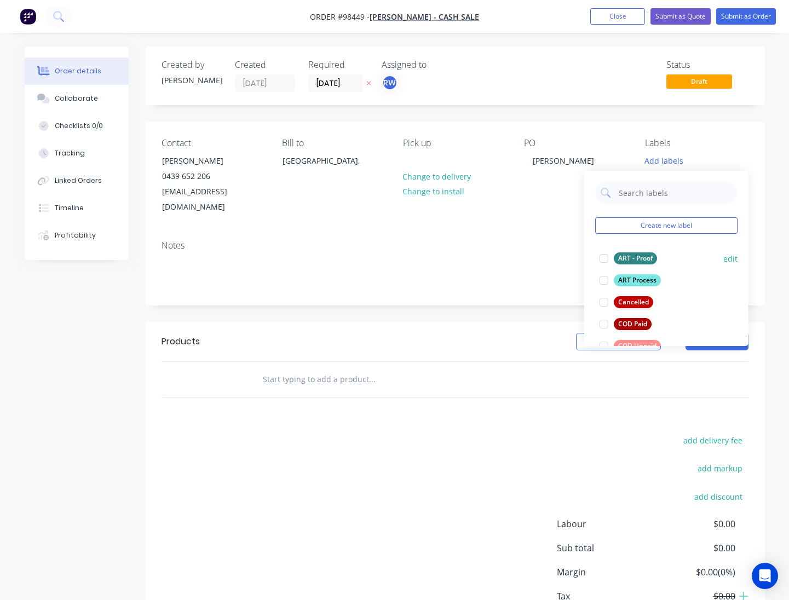
click at [632, 260] on div "ART - Proof" at bounding box center [635, 258] width 43 height 12
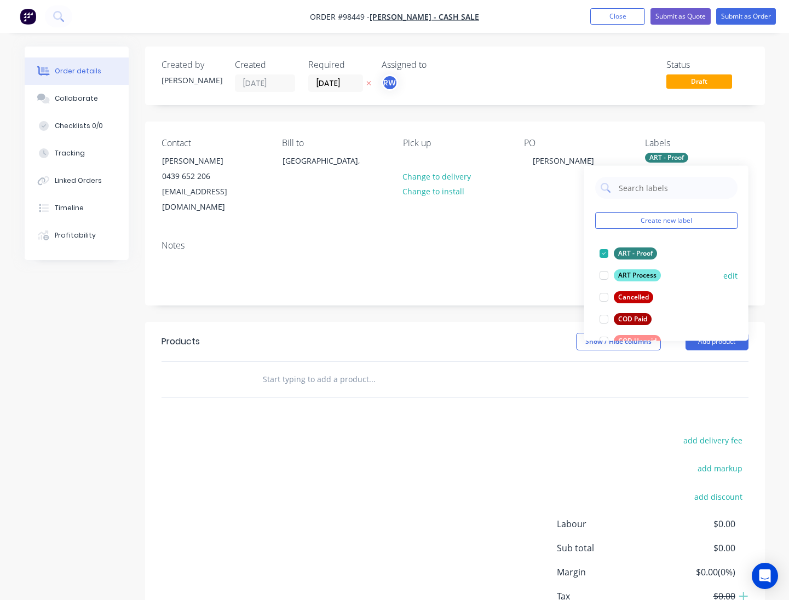
click at [630, 278] on div "ART Process" at bounding box center [637, 275] width 47 height 12
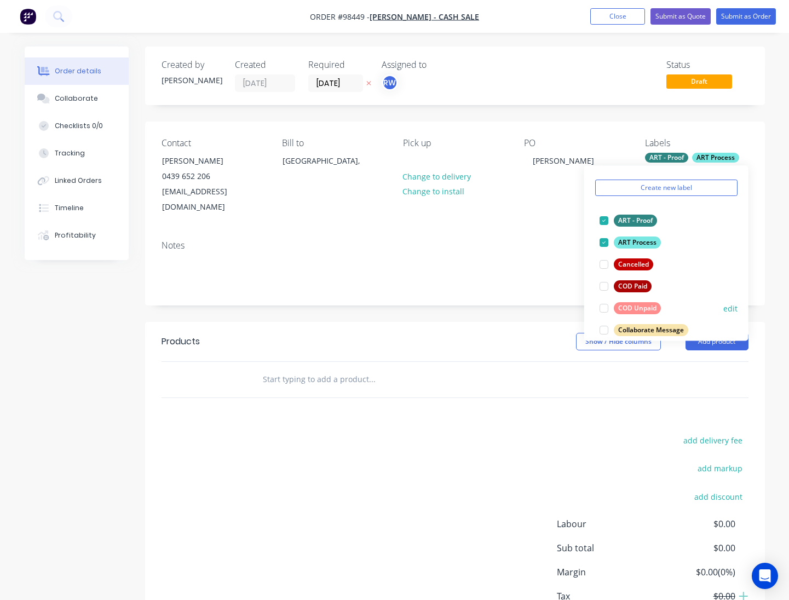
click at [628, 309] on div "COD Unpaid" at bounding box center [637, 308] width 47 height 12
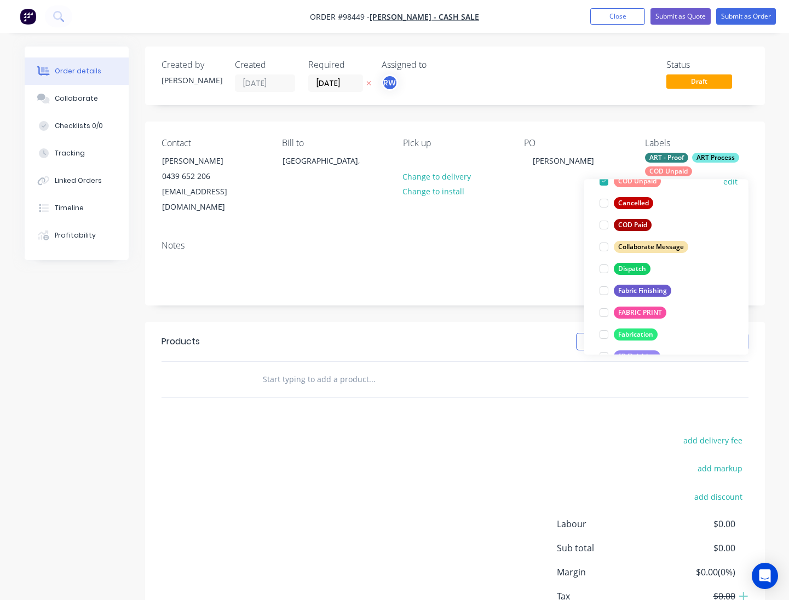
scroll to position [130, 0]
drag, startPoint x: 621, startPoint y: 269, endPoint x: 626, endPoint y: 295, distance: 26.1
click at [621, 269] on div "Dispatch" at bounding box center [632, 268] width 37 height 12
click at [626, 293] on div "Fabric Finishing" at bounding box center [642, 290] width 57 height 12
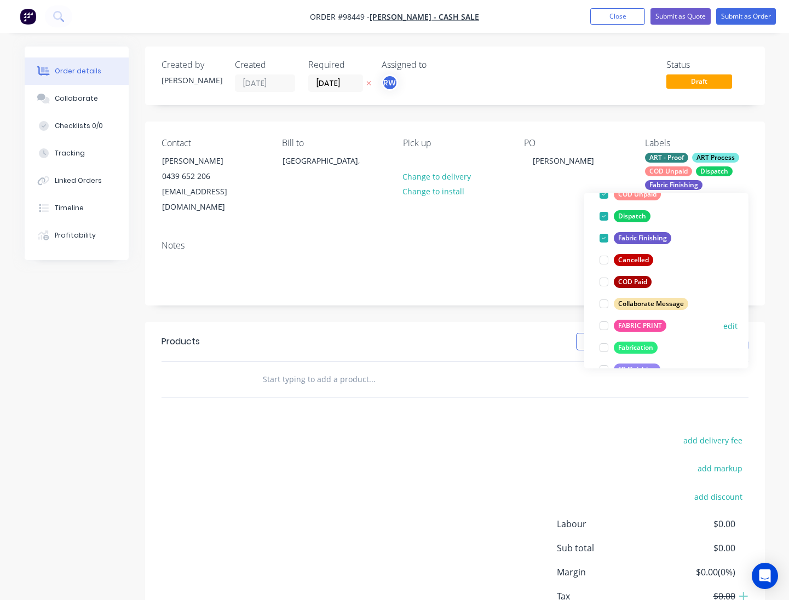
click at [626, 325] on div "FABRIC PRINT" at bounding box center [640, 326] width 53 height 12
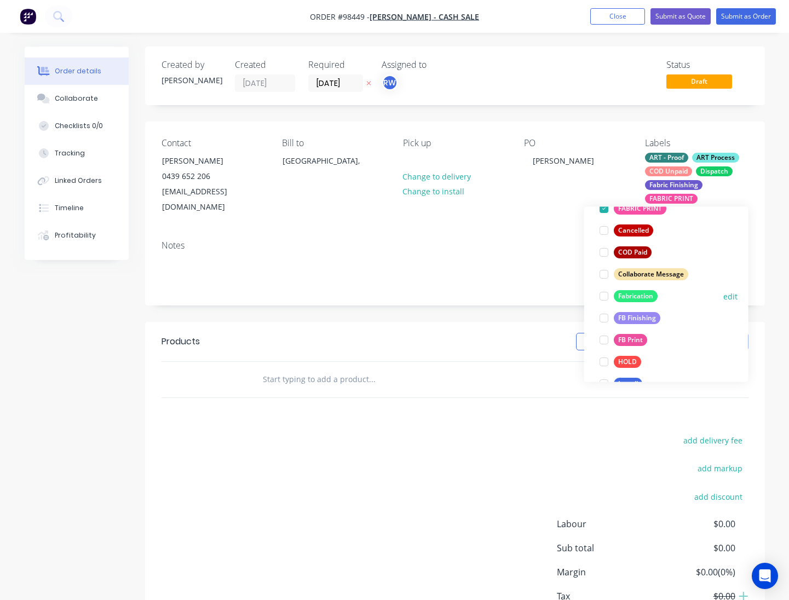
drag, startPoint x: 625, startPoint y: 319, endPoint x: 622, endPoint y: 326, distance: 7.4
click at [625, 319] on div "FB Finishing" at bounding box center [637, 318] width 47 height 12
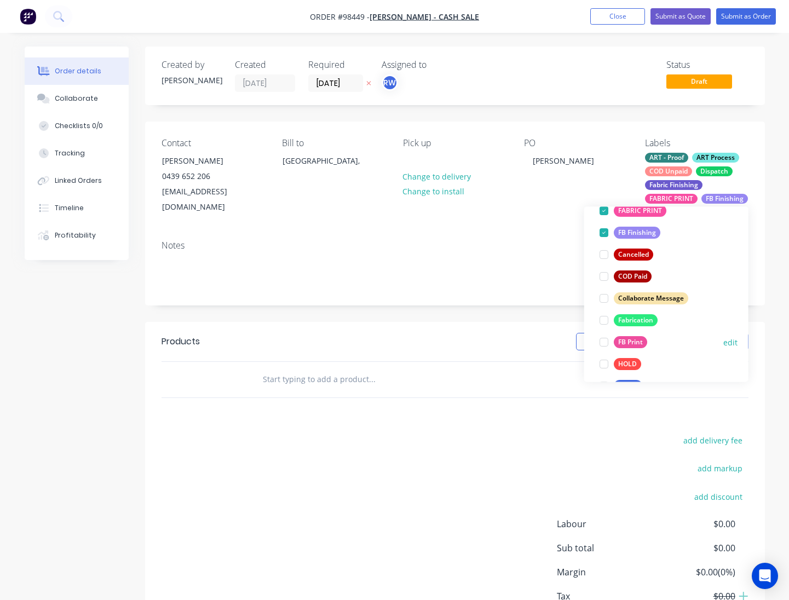
click at [625, 342] on div "FB Print" at bounding box center [630, 342] width 33 height 12
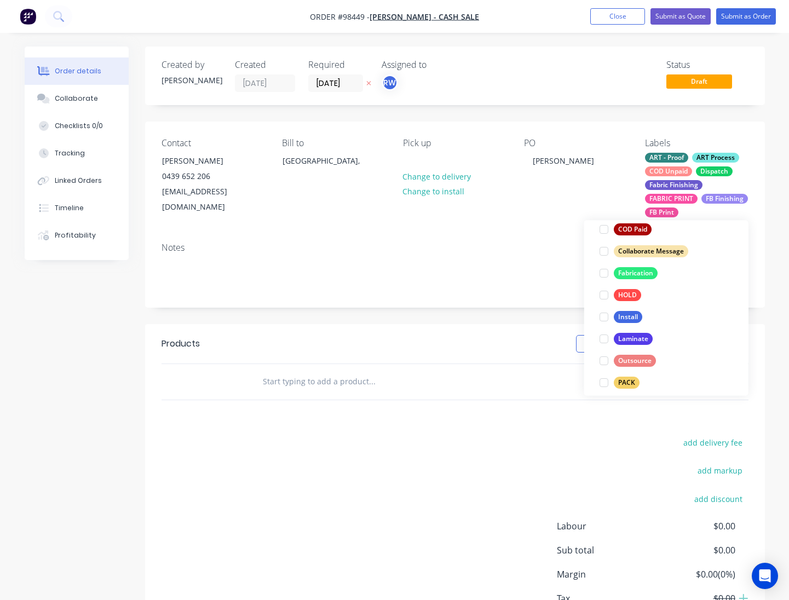
scroll to position [276, 0]
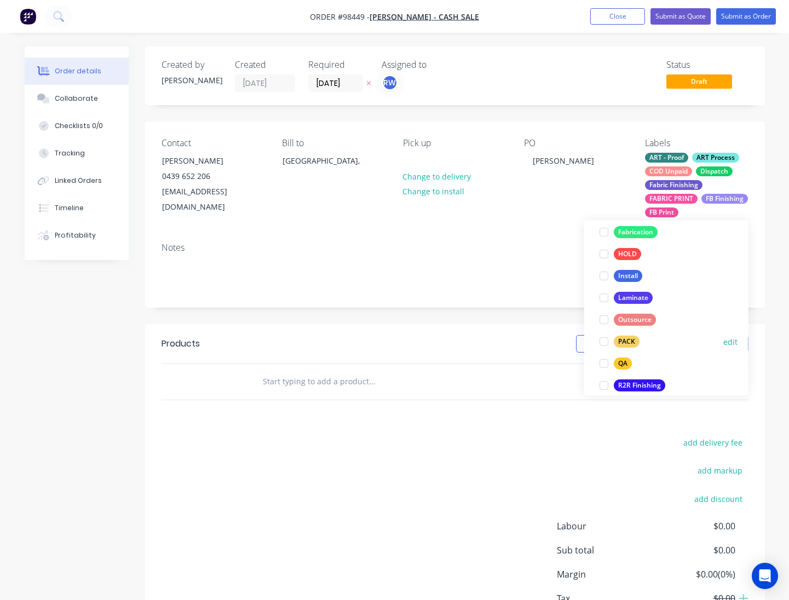
click at [625, 344] on div "PACK" at bounding box center [627, 342] width 26 height 12
click at [619, 342] on div "QA" at bounding box center [623, 343] width 18 height 12
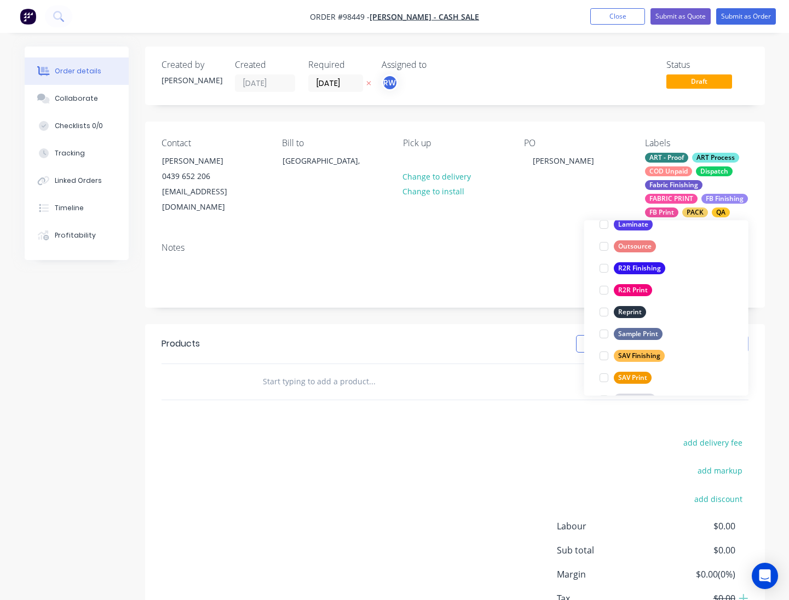
scroll to position [526, 0]
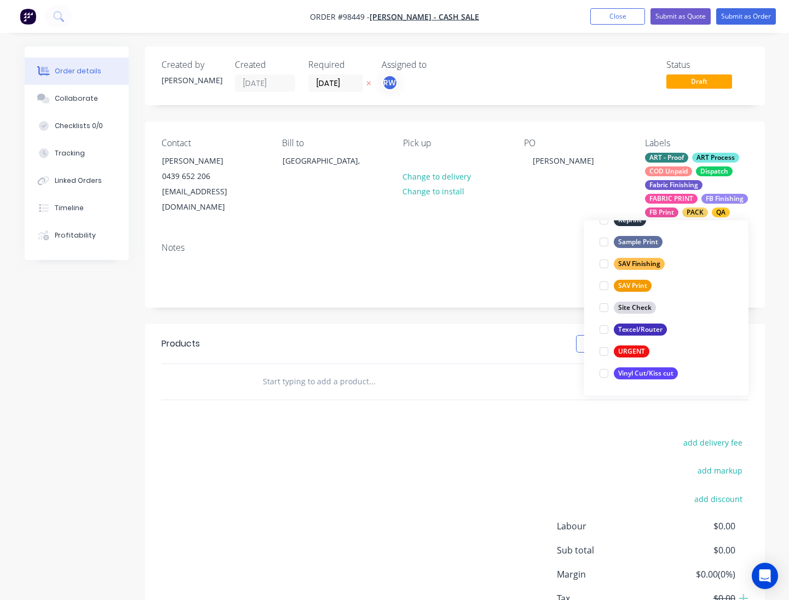
click at [604, 350] on div at bounding box center [604, 352] width 22 height 22
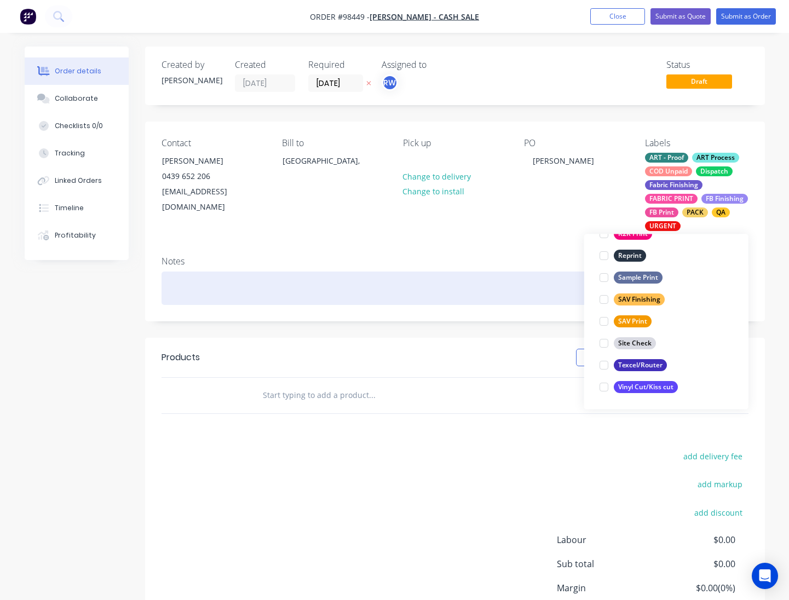
click at [253, 286] on div at bounding box center [455, 288] width 587 height 33
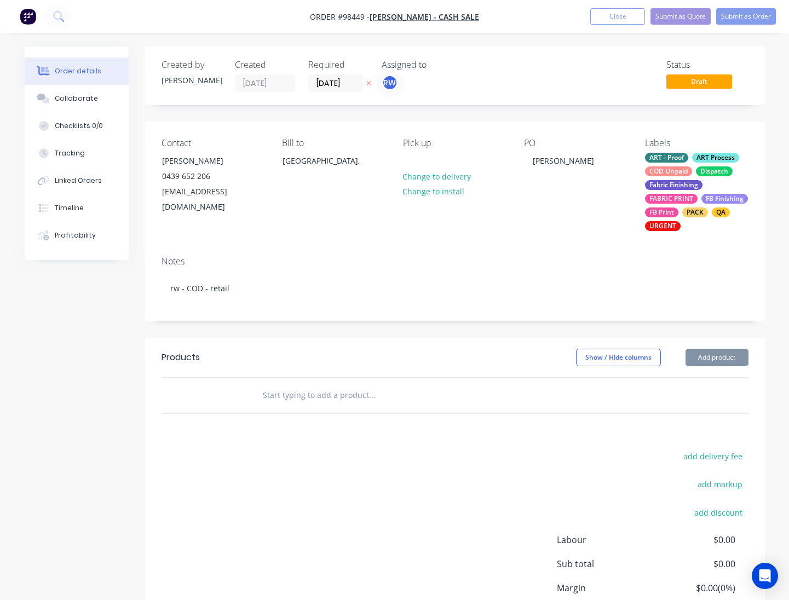
drag, startPoint x: 338, startPoint y: 391, endPoint x: 345, endPoint y: 389, distance: 7.4
click at [343, 389] on input "text" at bounding box center [371, 395] width 219 height 22
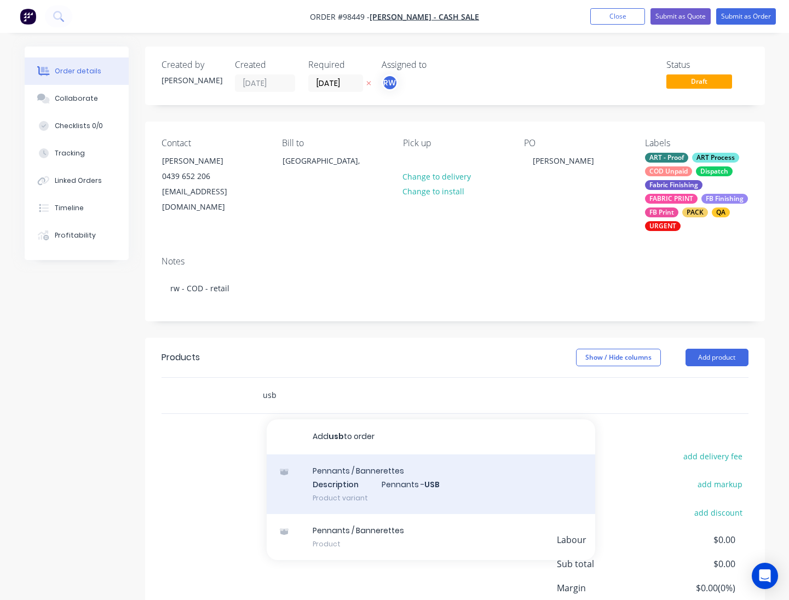
type input "usb"
click at [393, 478] on div "Pennants / Bannerettes Description Pennants - USB Product variant" at bounding box center [431, 484] width 328 height 60
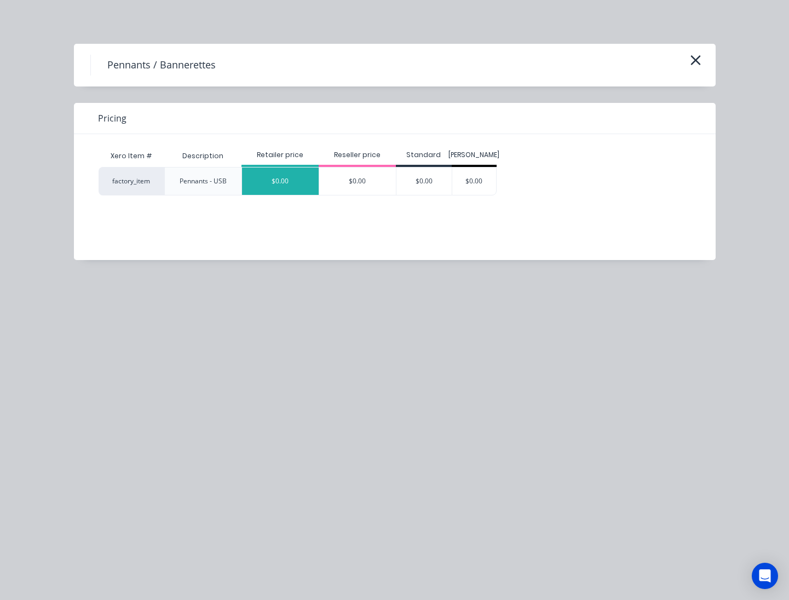
click at [283, 181] on div "$0.00" at bounding box center [280, 181] width 77 height 27
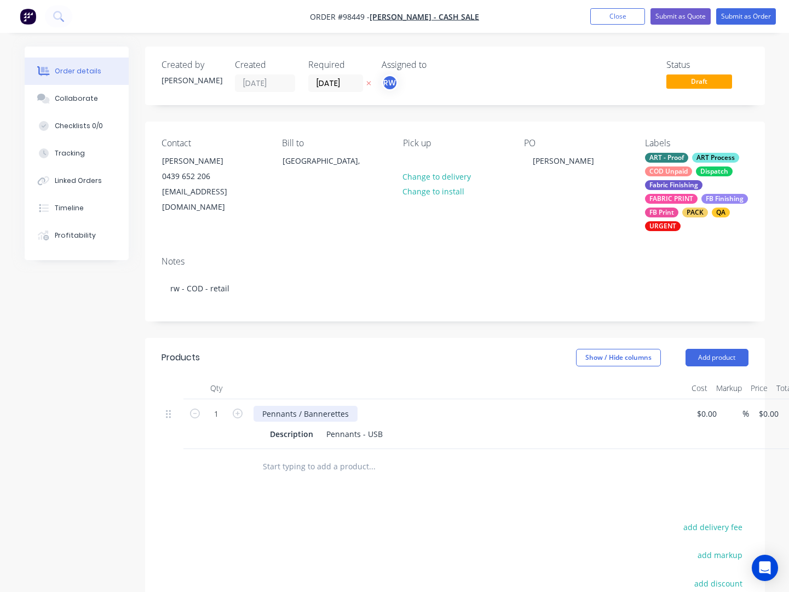
click at [351, 413] on div "Pennants / Bannerettes" at bounding box center [305, 414] width 104 height 16
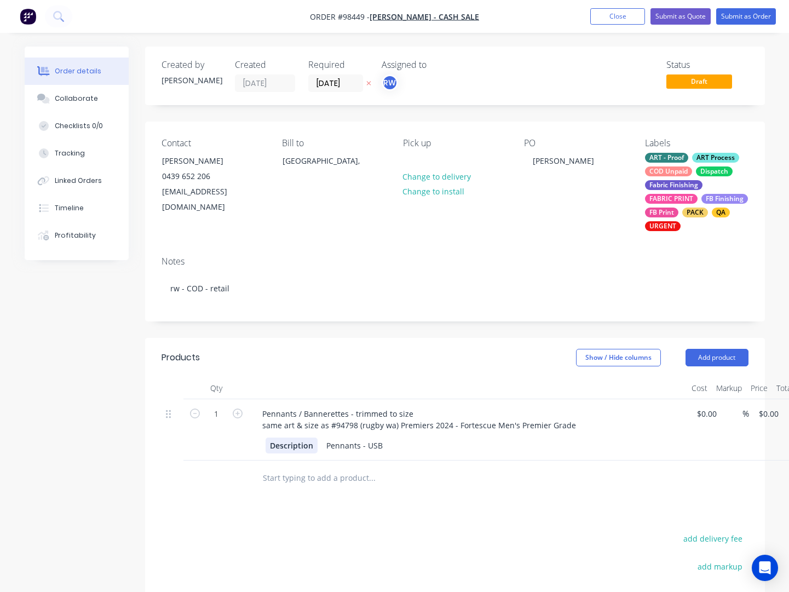
click at [310, 445] on div "Description" at bounding box center [292, 445] width 52 height 16
drag, startPoint x: 313, startPoint y: 445, endPoint x: 264, endPoint y: 446, distance: 48.7
click at [266, 446] on div "Description" at bounding box center [292, 445] width 52 height 16
click at [318, 476] on input "text" at bounding box center [371, 478] width 219 height 22
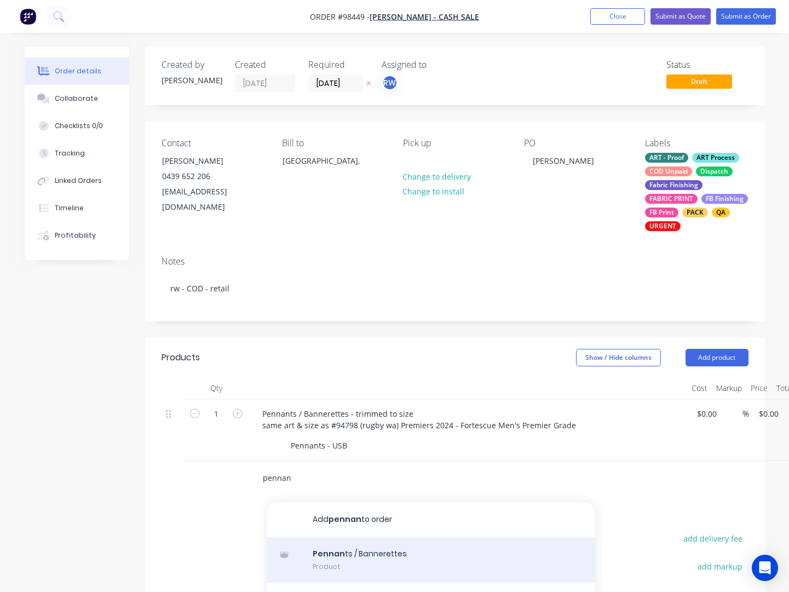
type input "pennan"
click at [364, 568] on div "Pennan ts / Bannerettes Product" at bounding box center [431, 560] width 328 height 46
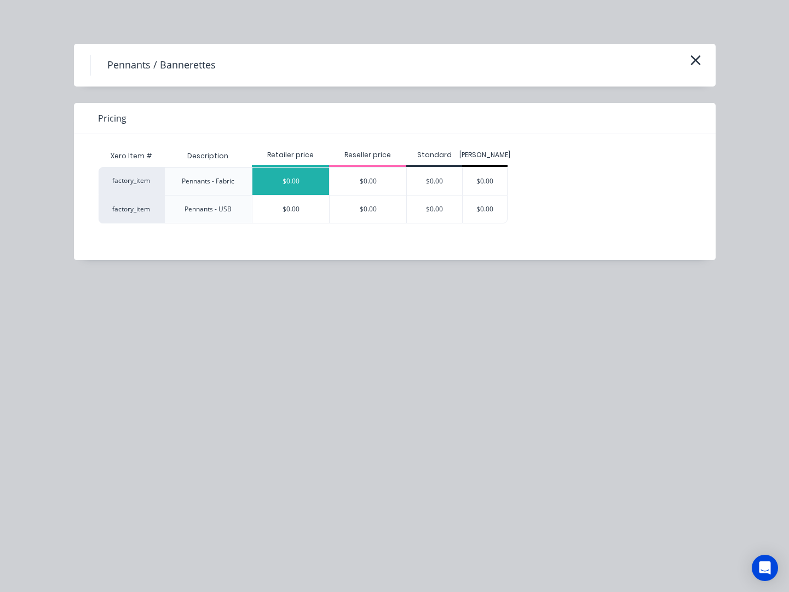
click at [283, 181] on div "$0.00" at bounding box center [290, 181] width 77 height 27
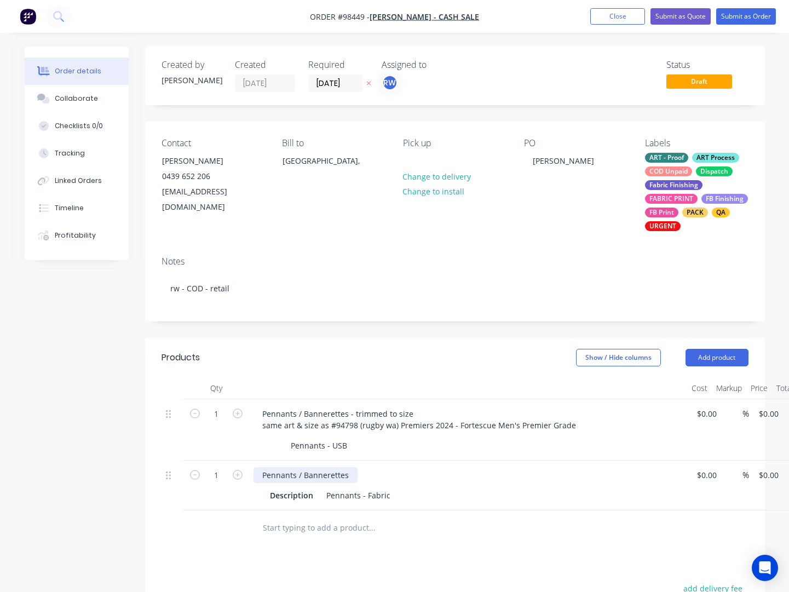
click at [351, 483] on div "Pennants / Bannerettes" at bounding box center [305, 475] width 104 height 16
click at [297, 503] on div "Description" at bounding box center [292, 495] width 52 height 16
click at [313, 503] on div "Description" at bounding box center [292, 495] width 52 height 16
drag, startPoint x: 313, startPoint y: 506, endPoint x: 244, endPoint y: 501, distance: 68.6
click at [266, 501] on div "Description" at bounding box center [292, 495] width 52 height 16
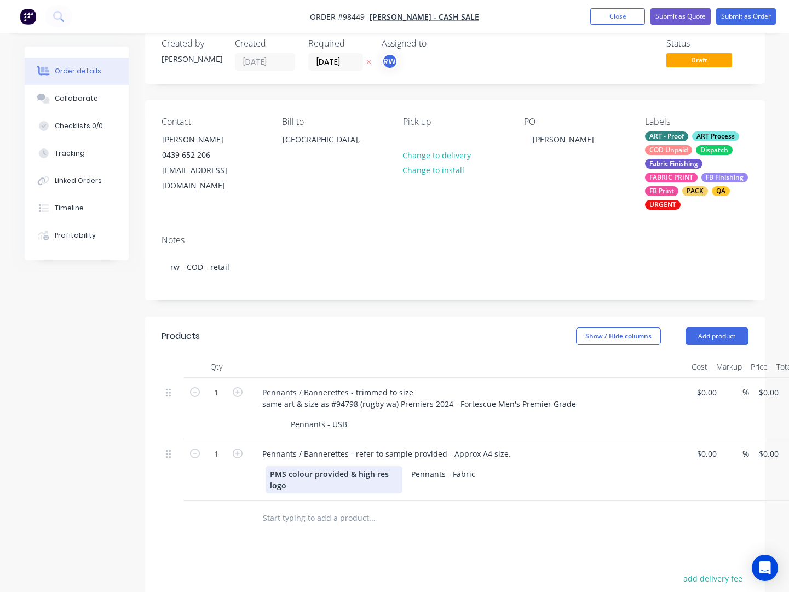
scroll to position [38, 0]
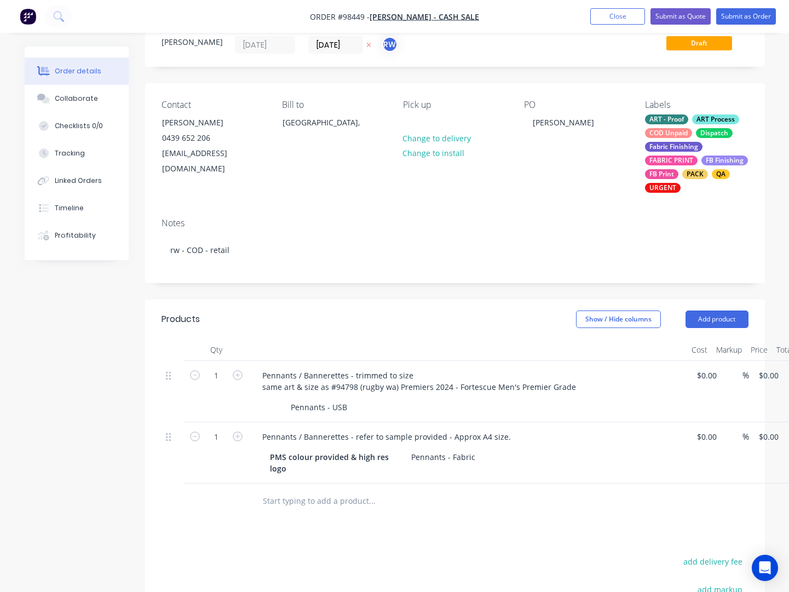
click at [342, 512] on input "text" at bounding box center [371, 501] width 219 height 22
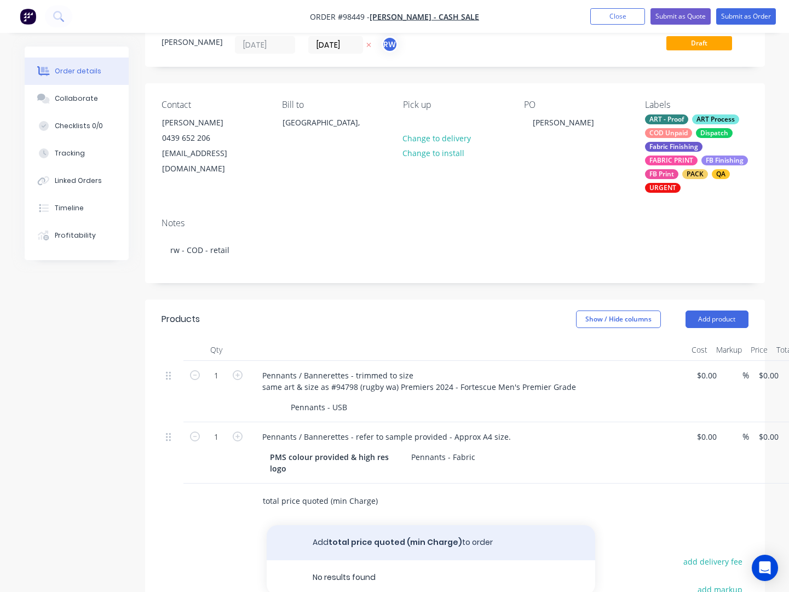
type input "total price quoted (min Charge)"
click at [345, 551] on button "Add total price quoted (min Charge) to order" at bounding box center [431, 542] width 328 height 35
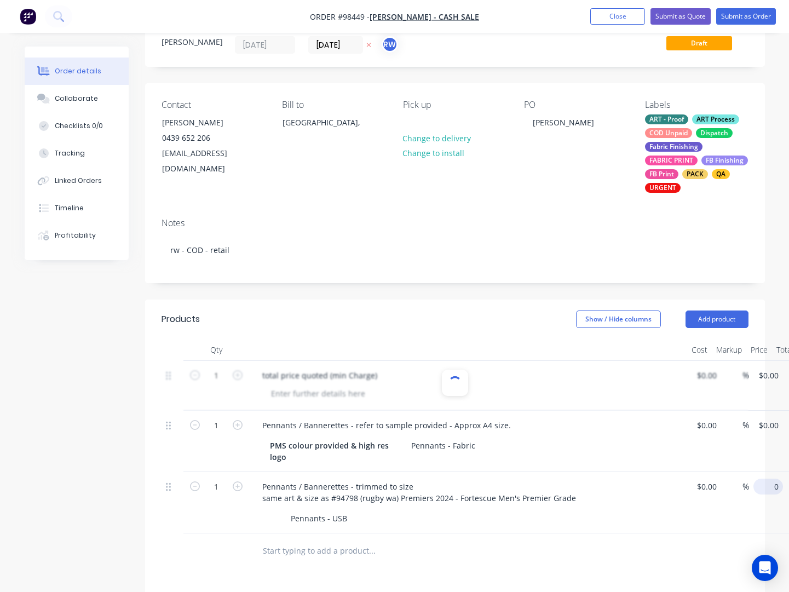
click at [765, 490] on input "0" at bounding box center [770, 487] width 25 height 16
type input "150"
type input "0.00"
type input "$150.00"
type input "150.00"
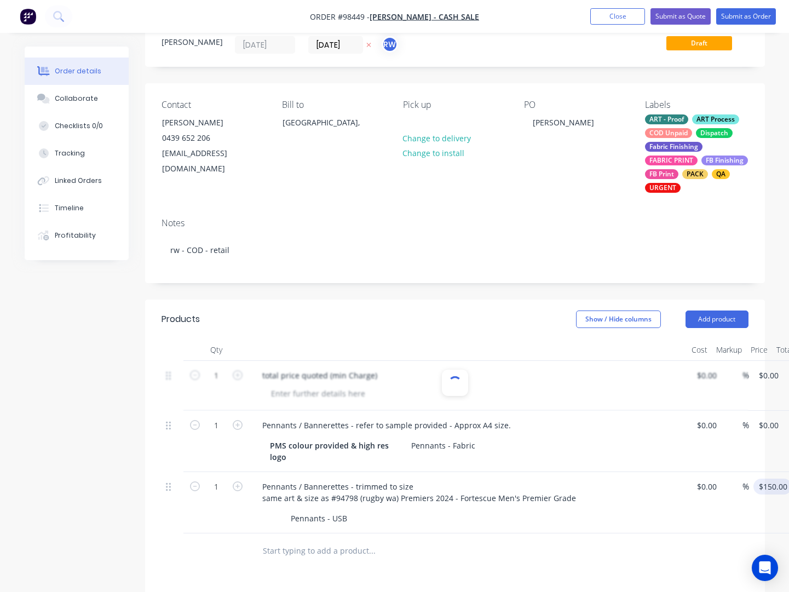
scroll to position [38, 37]
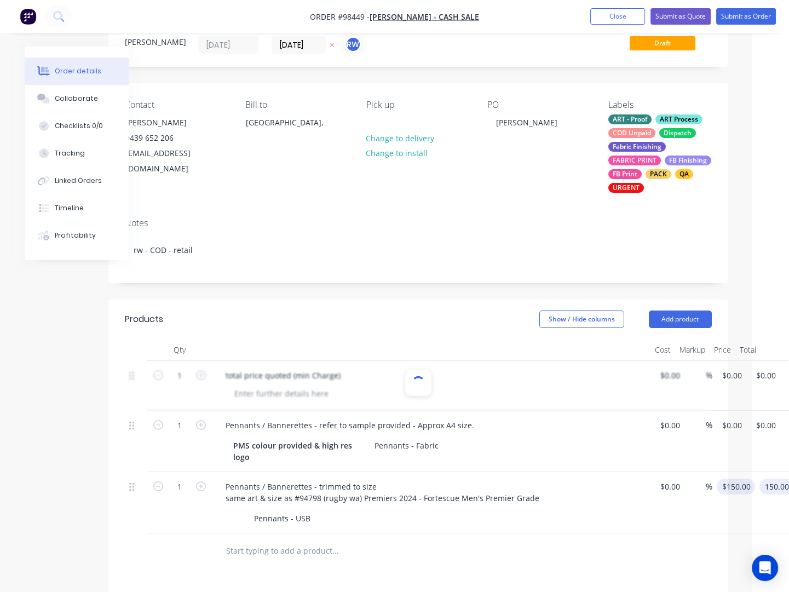
type input "150"
type input "$150.00"
click at [737, 493] on input "150" at bounding box center [730, 487] width 19 height 16
type input "0"
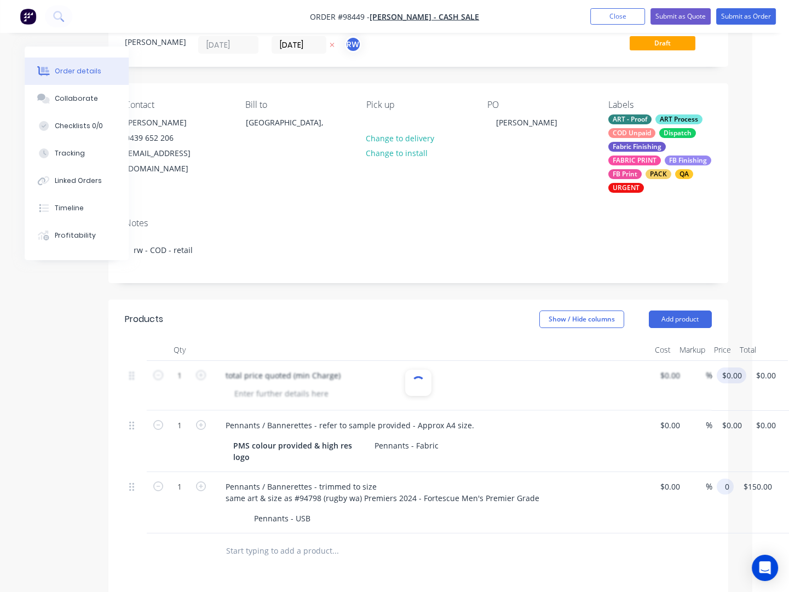
type input "$0.00"
click at [731, 371] on input "0" at bounding box center [727, 375] width 13 height 16
type input "$150.00"
type input "150.00"
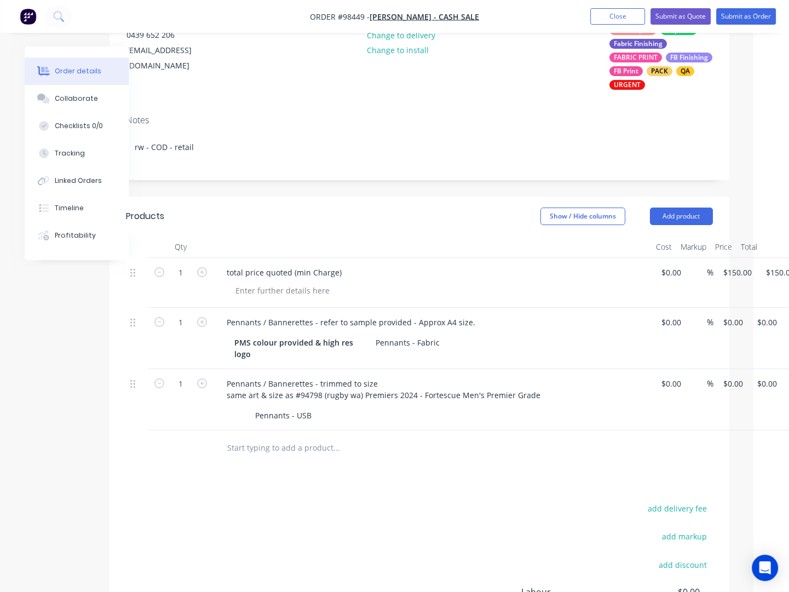
scroll to position [141, 34]
click at [675, 218] on button "Add product" at bounding box center [682, 216] width 63 height 18
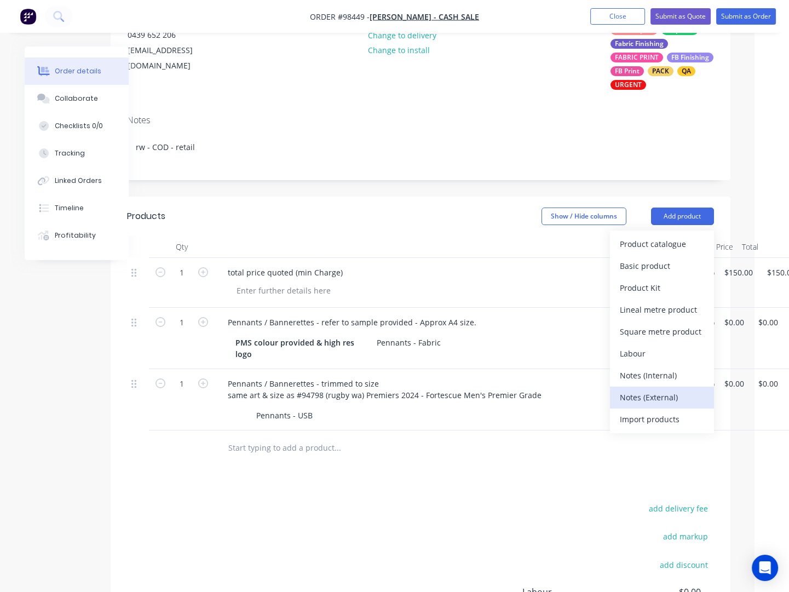
click at [658, 402] on div "Notes (External)" at bounding box center [662, 397] width 84 height 16
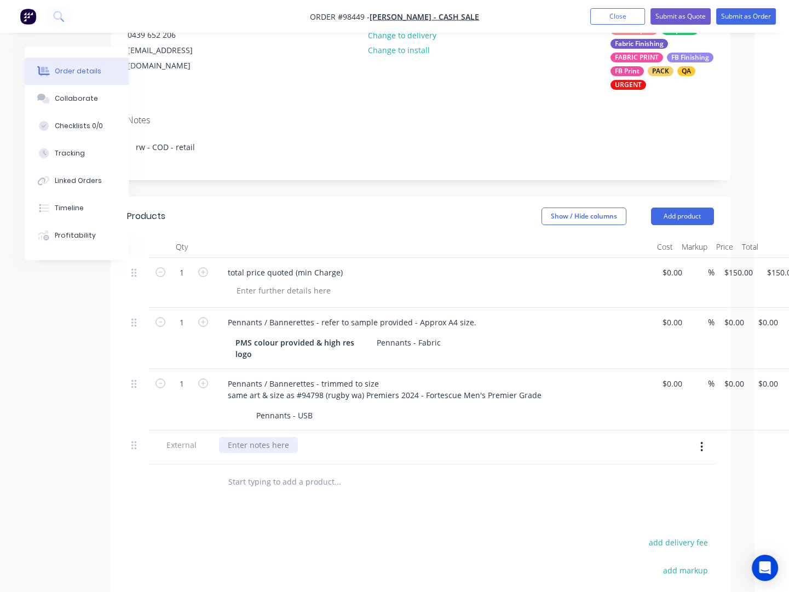
click at [260, 453] on div at bounding box center [258, 445] width 79 height 16
click at [324, 453] on div "URGENT - NEEDED FOR FIRDAY COLLECTION" at bounding box center [308, 445] width 178 height 16
click at [285, 290] on div at bounding box center [284, 291] width 112 height 16
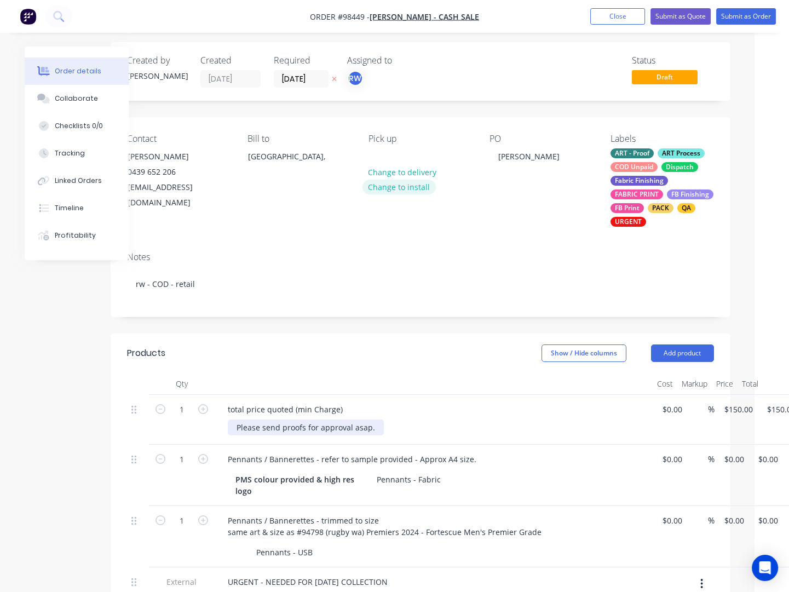
scroll to position [0, 34]
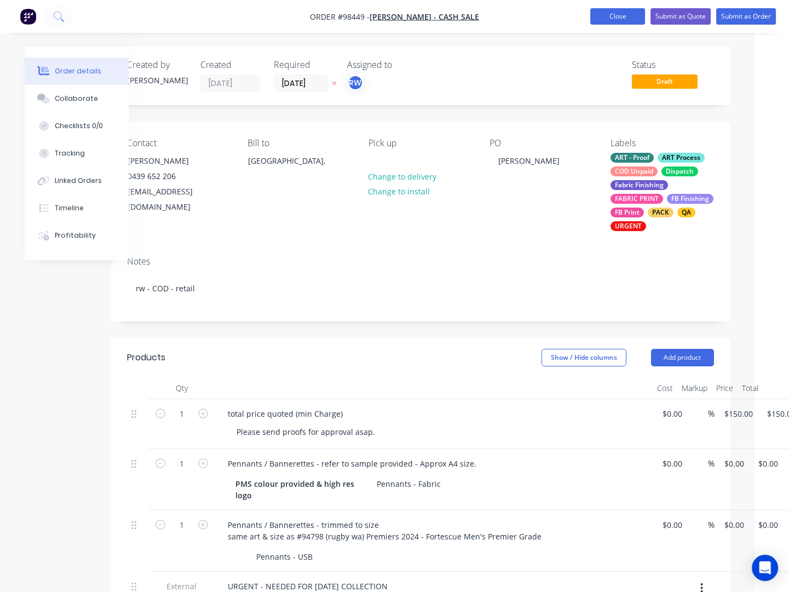
click at [608, 15] on button "Close" at bounding box center [617, 16] width 55 height 16
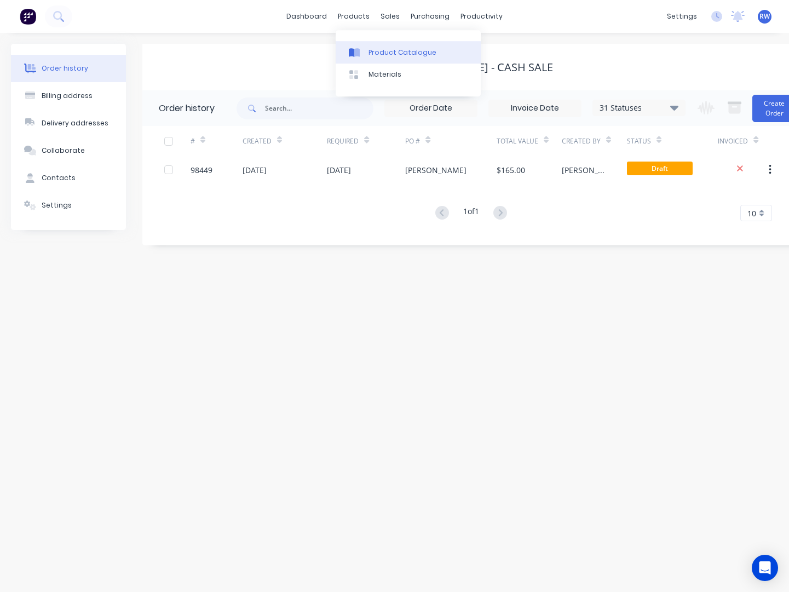
click at [379, 54] on div "Product Catalogue" at bounding box center [402, 53] width 68 height 10
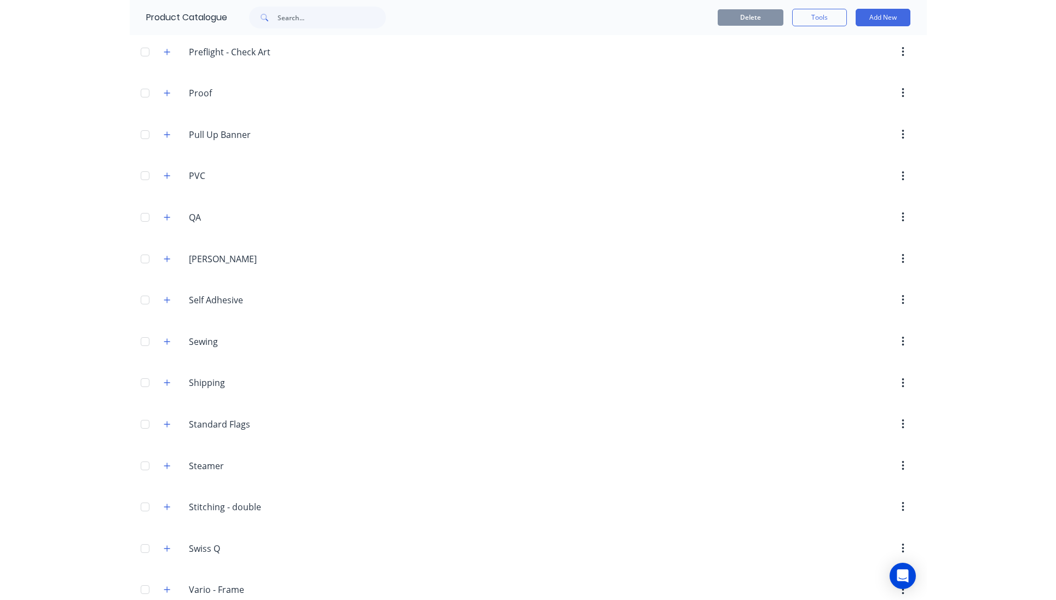
scroll to position [1471, 0]
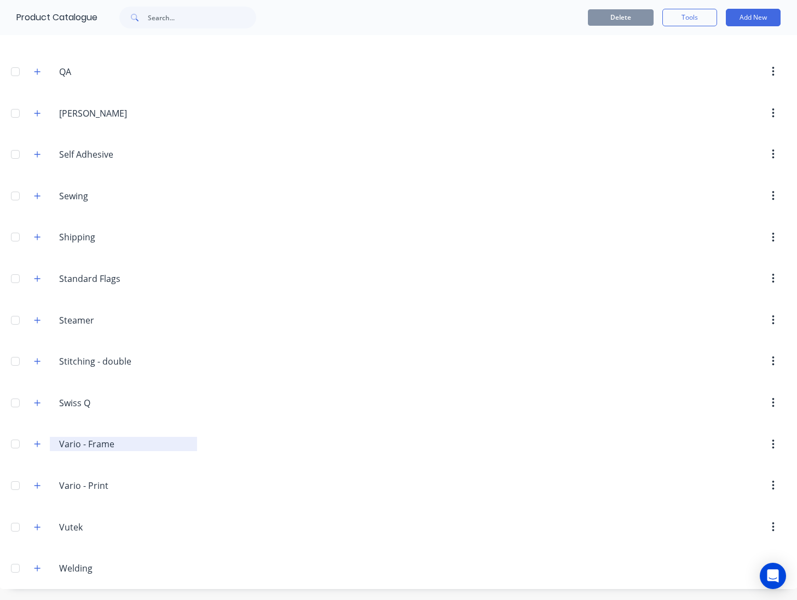
click at [69, 446] on input "Vario - Frame" at bounding box center [124, 443] width 130 height 13
click at [772, 444] on icon "button" at bounding box center [773, 445] width 2 height 10
click at [286, 434] on header "Vario.-.Frame Vario - Frame Delete" at bounding box center [398, 445] width 797 height 42
click at [36, 446] on icon "button" at bounding box center [37, 444] width 7 height 8
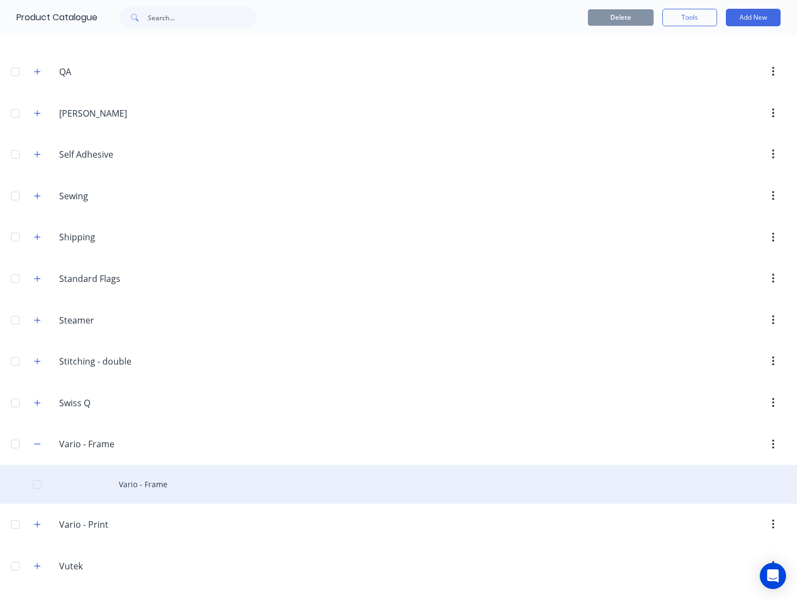
click at [154, 486] on div "Vario - Frame" at bounding box center [398, 484] width 797 height 39
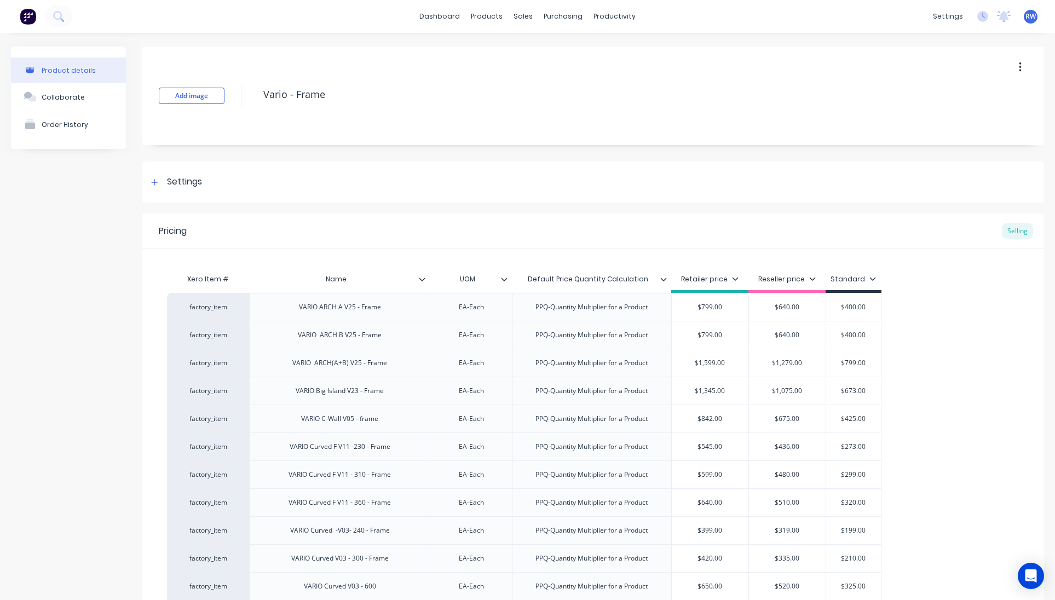
type textarea "x"
click at [64, 127] on div "Order History" at bounding box center [65, 124] width 47 height 8
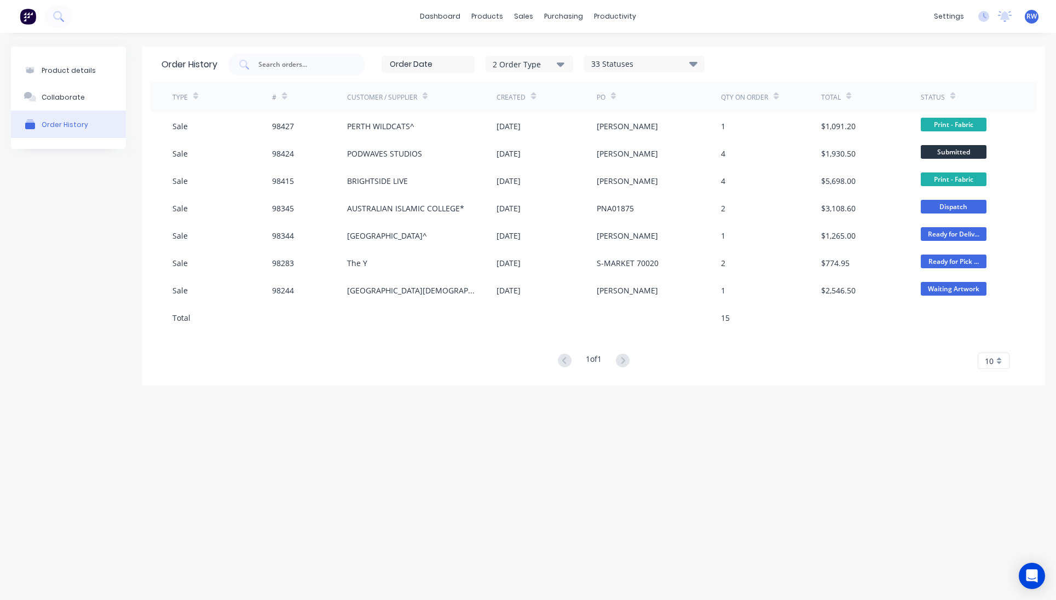
click at [556, 66] on div "2 Order Type" at bounding box center [529, 63] width 73 height 11
click at [625, 66] on div "33 Statuses" at bounding box center [644, 64] width 119 height 12
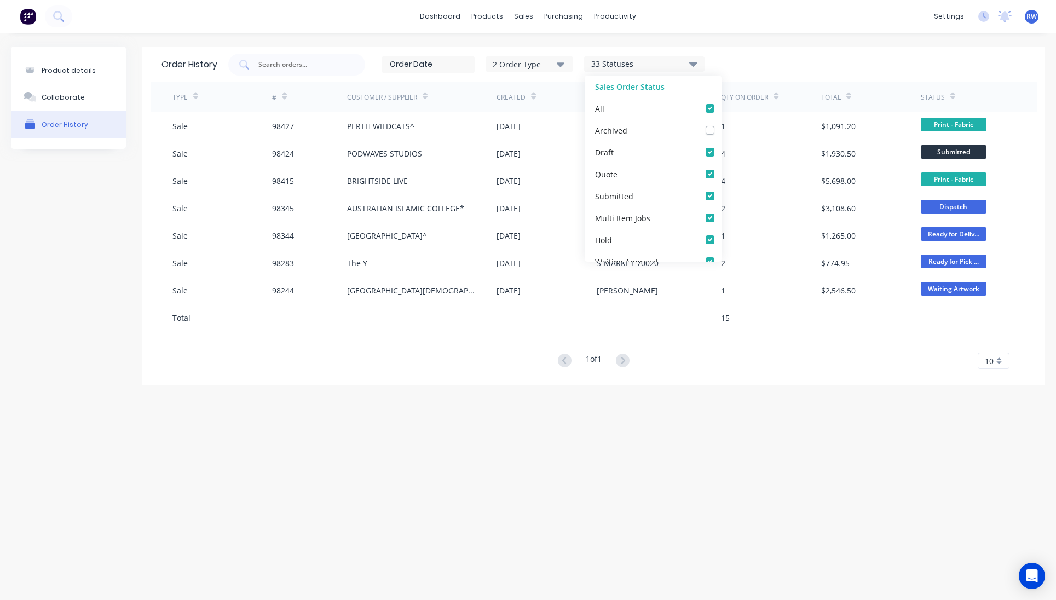
click at [524, 64] on div "2 Order Type" at bounding box center [529, 63] width 73 height 11
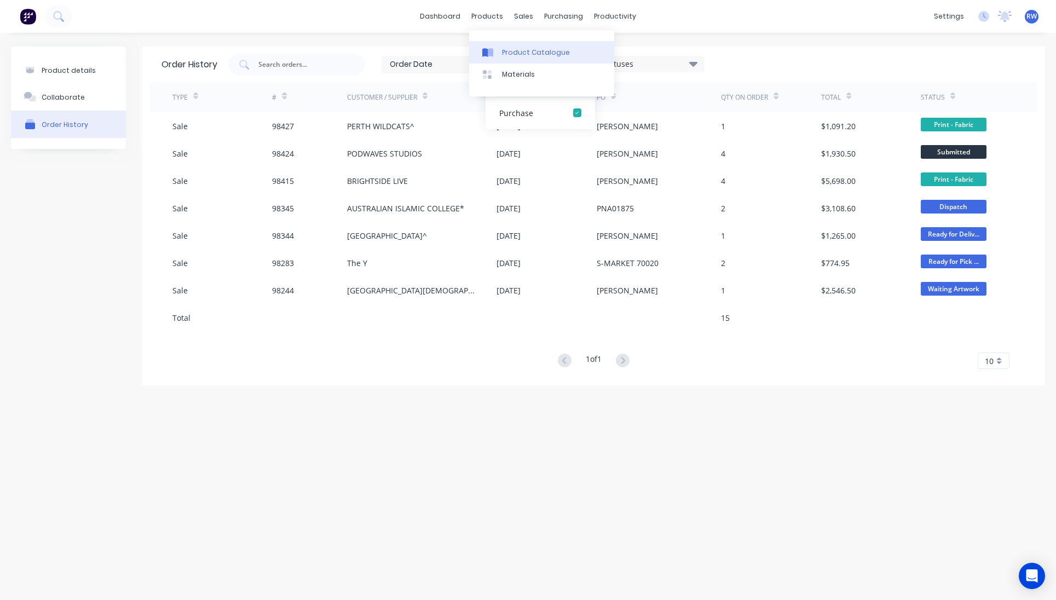
click at [504, 54] on div "Product Catalogue" at bounding box center [536, 53] width 68 height 10
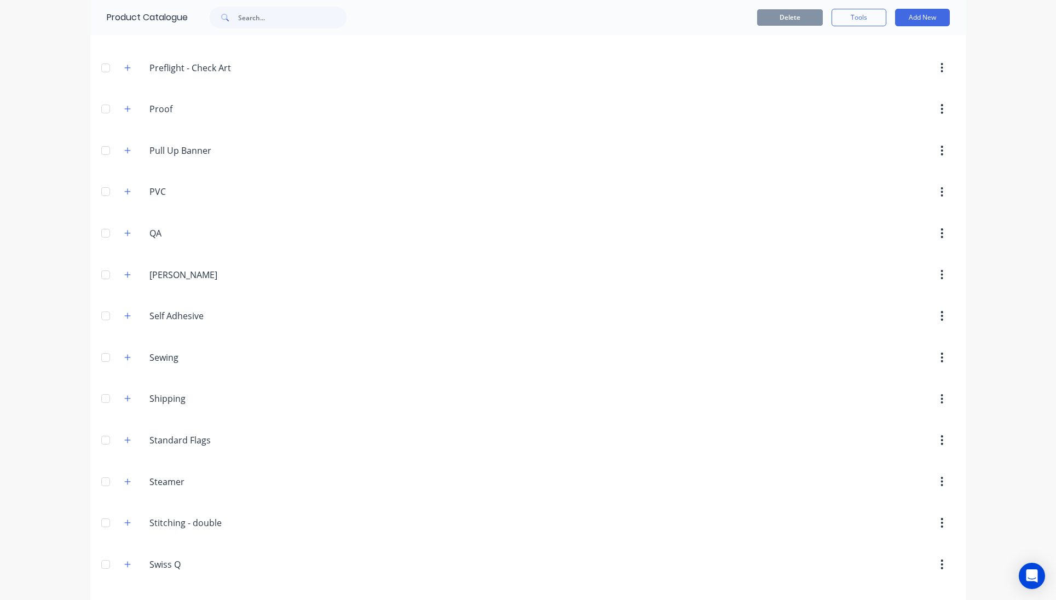
scroll to position [1471, 0]
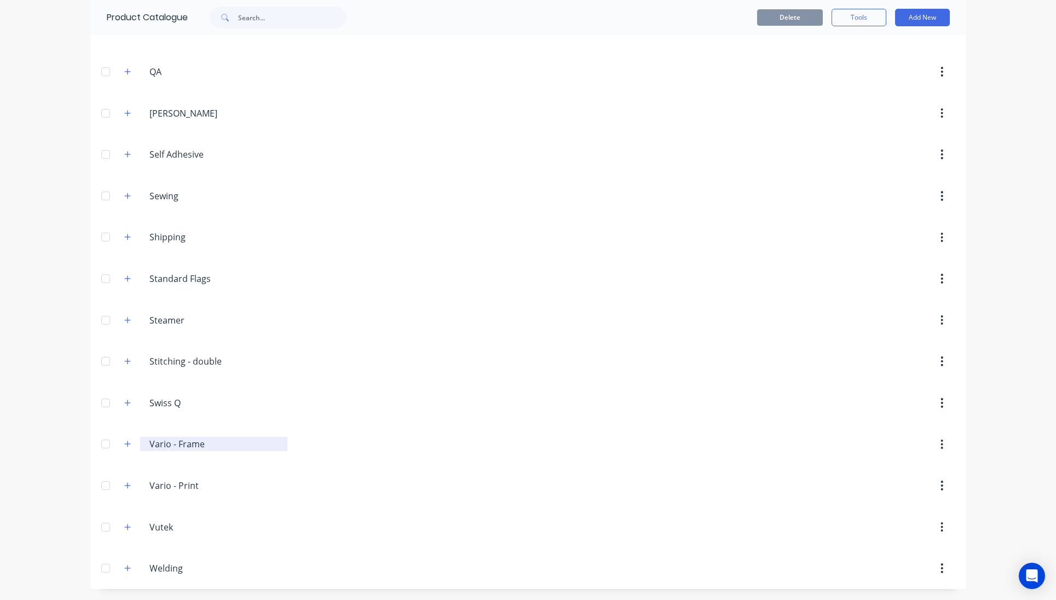
click at [177, 447] on input "Vario - Frame" at bounding box center [214, 443] width 130 height 13
click at [161, 446] on input "Vario - Frame" at bounding box center [214, 443] width 130 height 13
drag, startPoint x: 125, startPoint y: 445, endPoint x: 133, endPoint y: 446, distance: 7.7
click at [126, 445] on icon "button" at bounding box center [127, 444] width 7 height 8
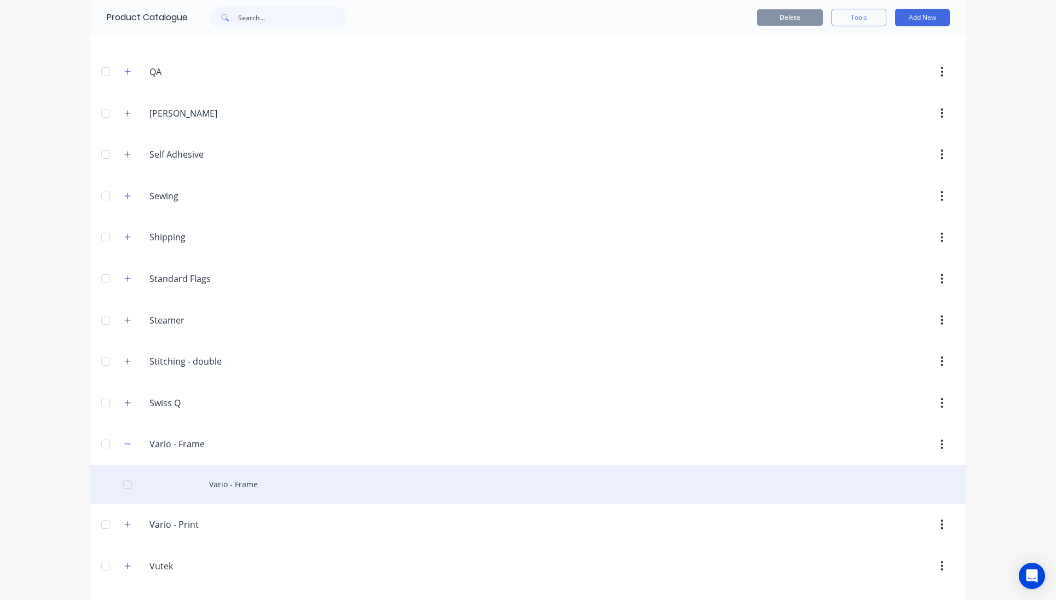
click at [209, 485] on div "Vario - Frame" at bounding box center [528, 484] width 876 height 39
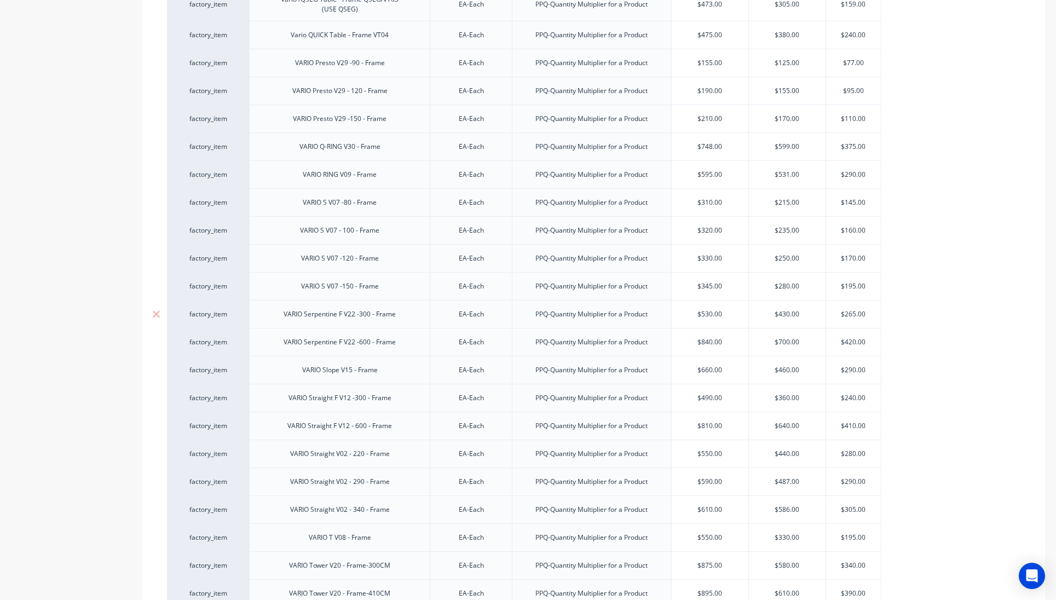
scroll to position [784, 0]
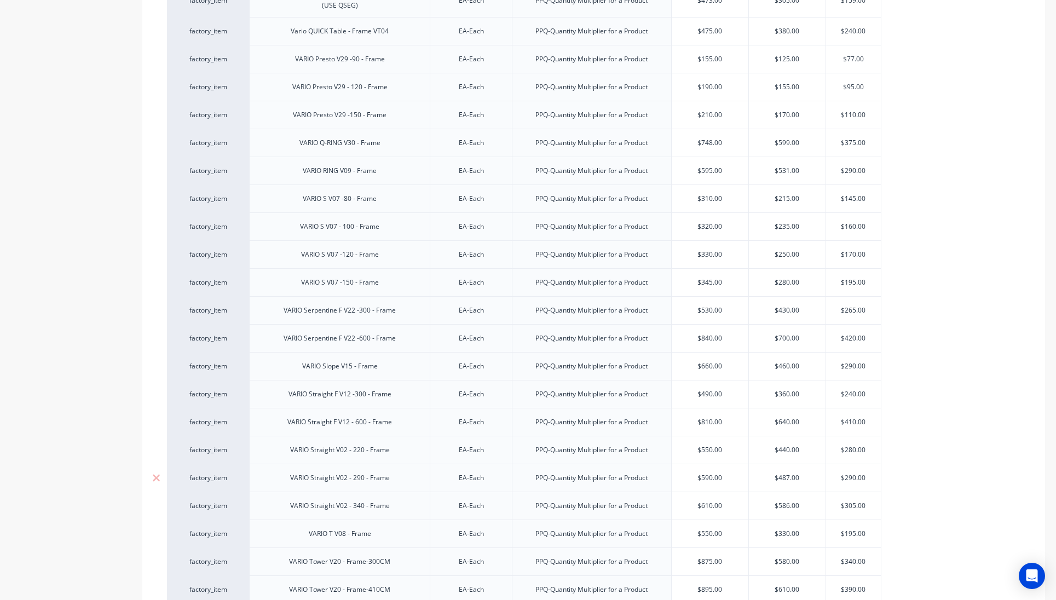
click at [349, 474] on div "VARIO Straight V02 - 290 - Frame" at bounding box center [339, 478] width 117 height 14
click at [335, 479] on div "VARIO Straight V02 - 290 - Frame" at bounding box center [339, 478] width 117 height 14
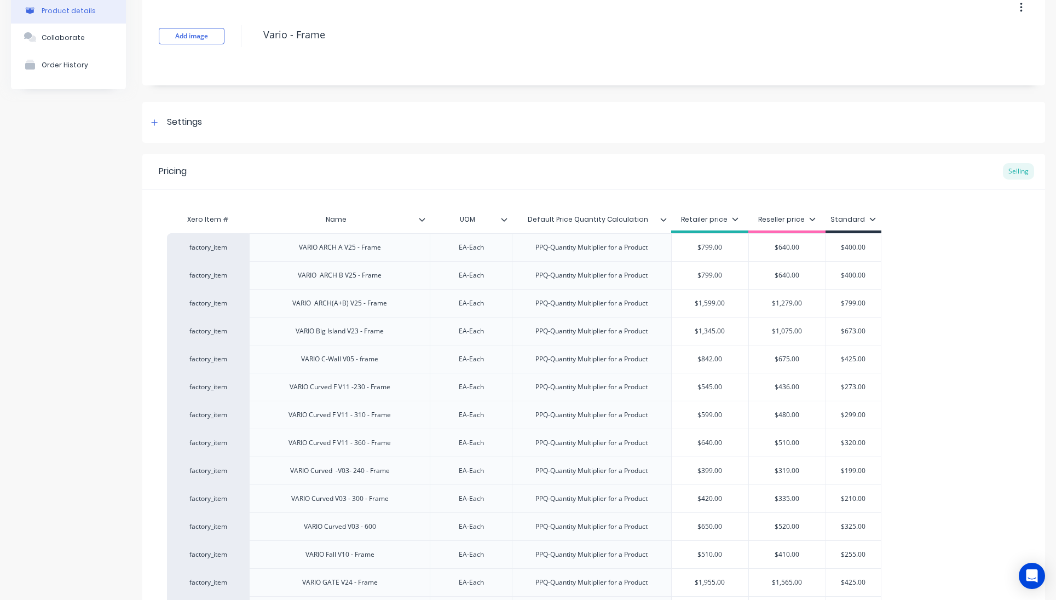
scroll to position [57, 0]
click at [61, 69] on div "Order History" at bounding box center [65, 68] width 47 height 8
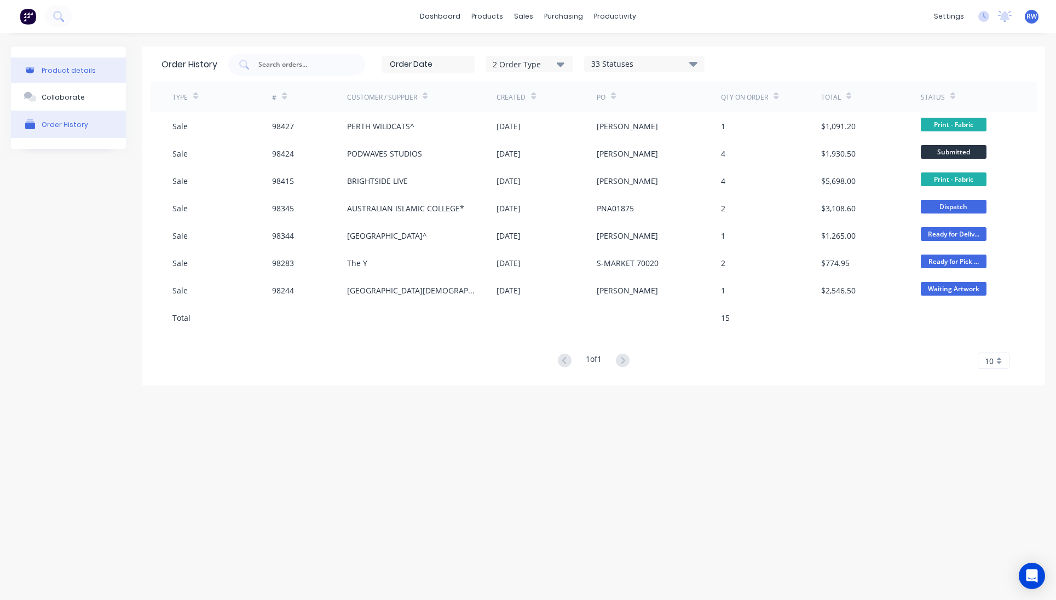
click at [57, 71] on div "Product details" at bounding box center [69, 70] width 54 height 8
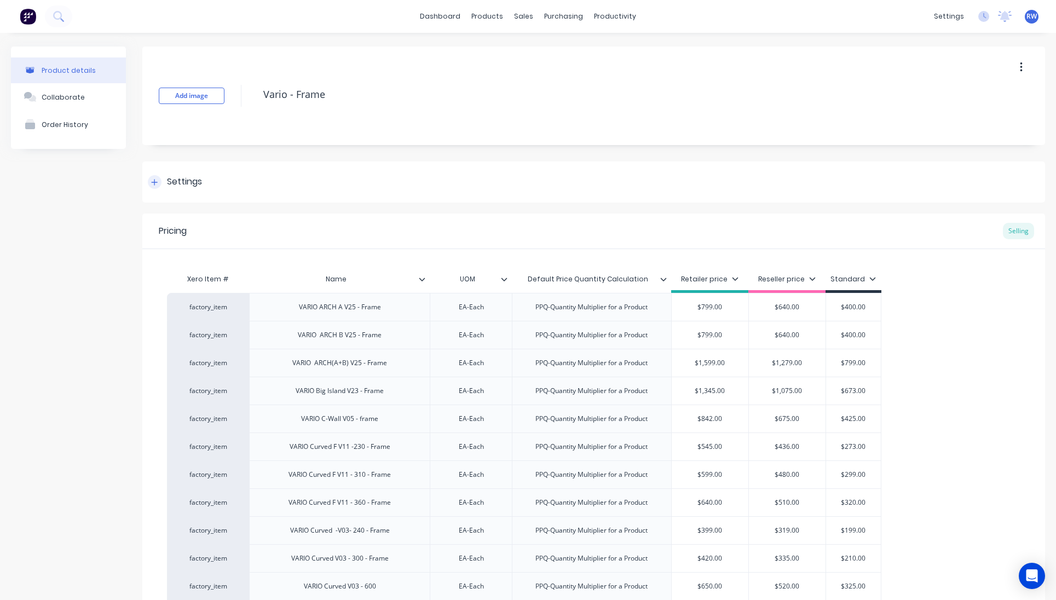
click at [172, 183] on div "Settings" at bounding box center [184, 182] width 35 height 14
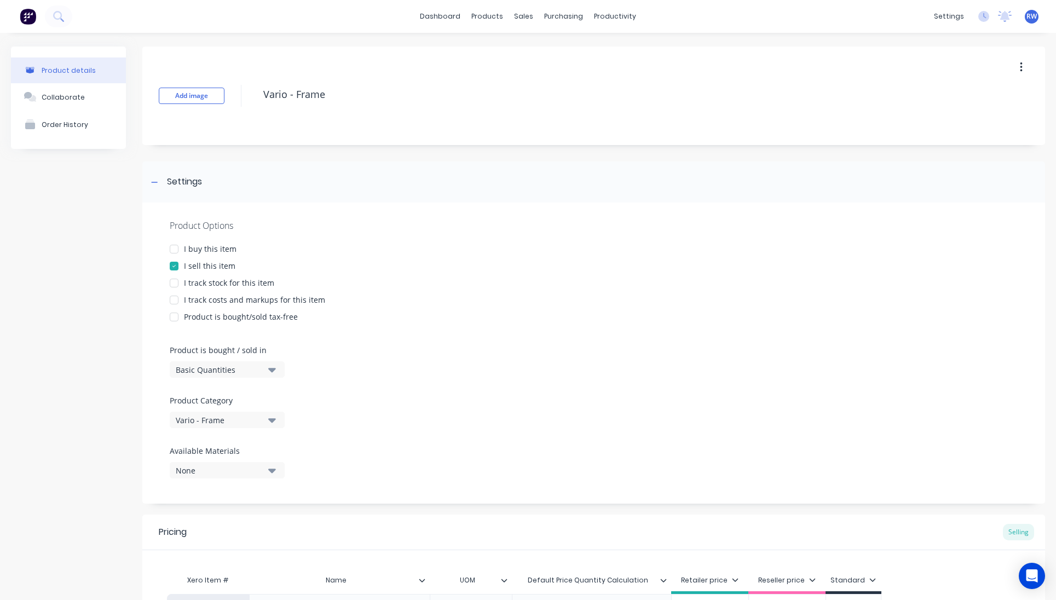
click at [173, 284] on div at bounding box center [174, 283] width 22 height 22
type textarea "x"
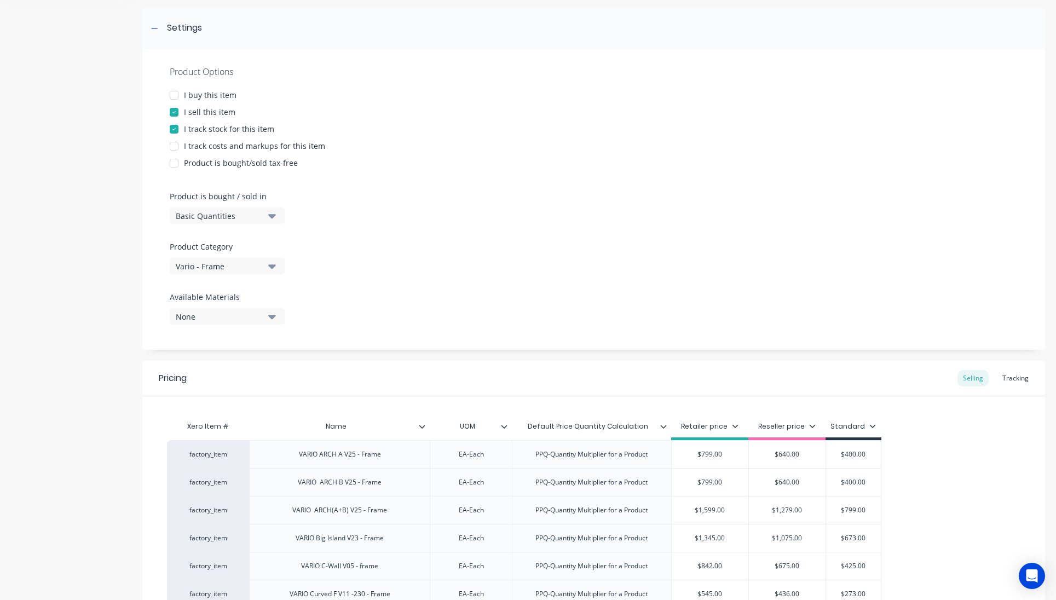
scroll to position [163, 0]
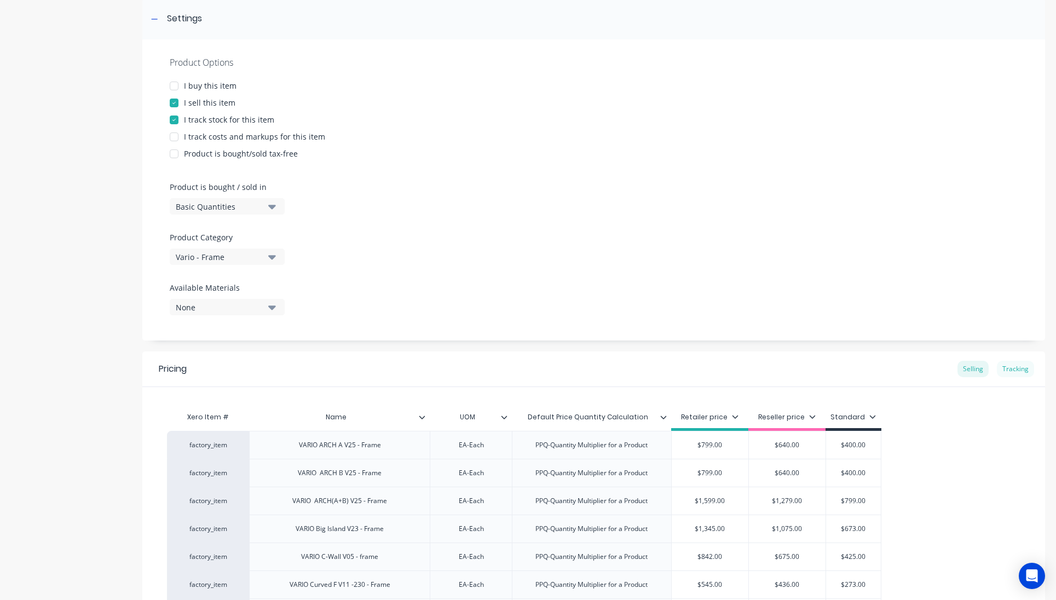
click at [1008, 372] on div "Tracking" at bounding box center [1015, 369] width 37 height 16
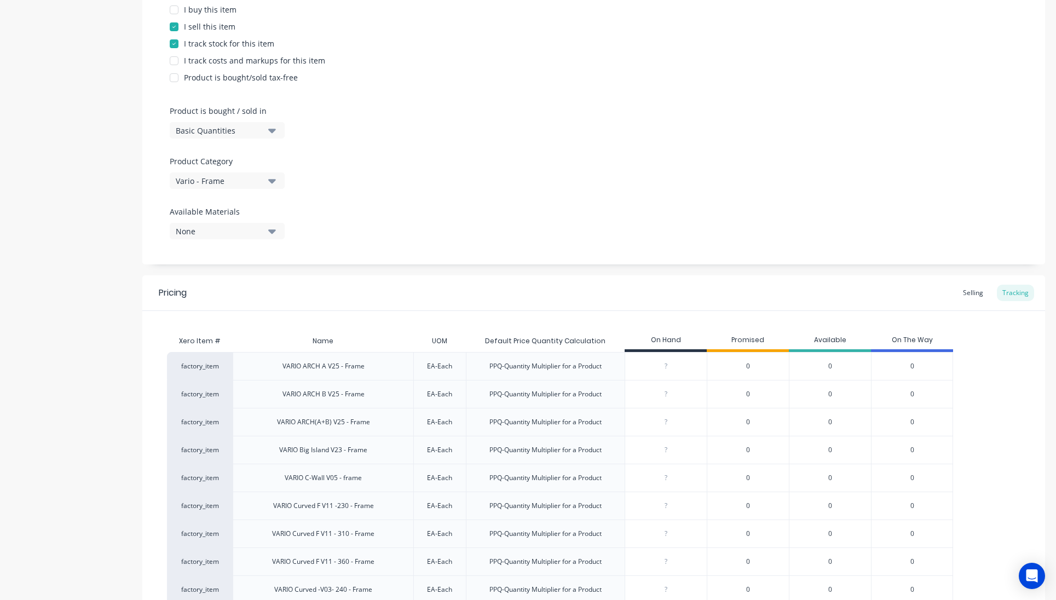
scroll to position [235, 0]
click at [255, 237] on div "None" at bounding box center [220, 234] width 88 height 11
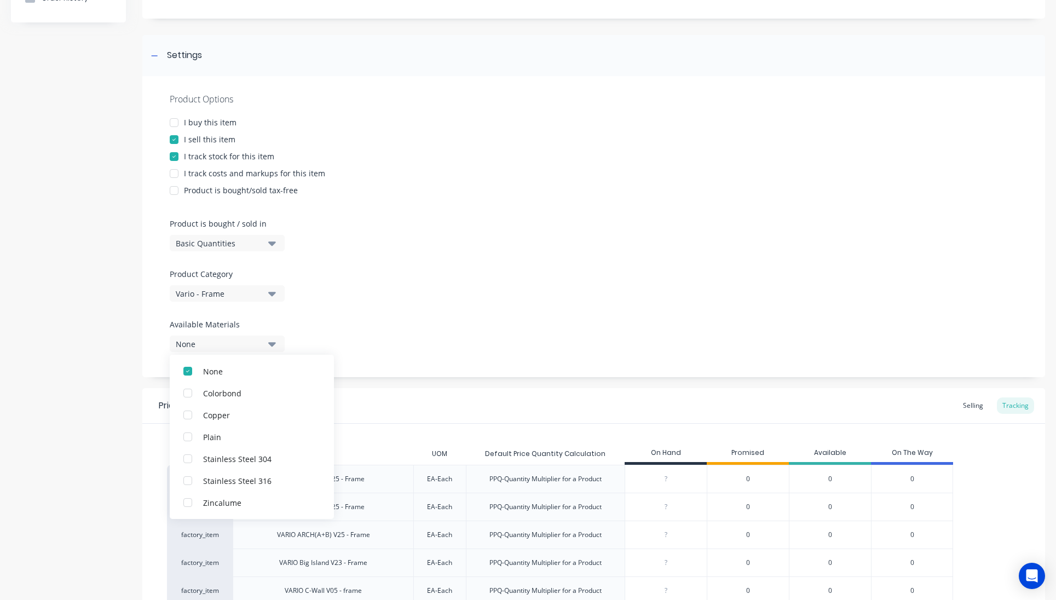
scroll to position [0, 0]
click at [386, 317] on div at bounding box center [594, 314] width 848 height 8
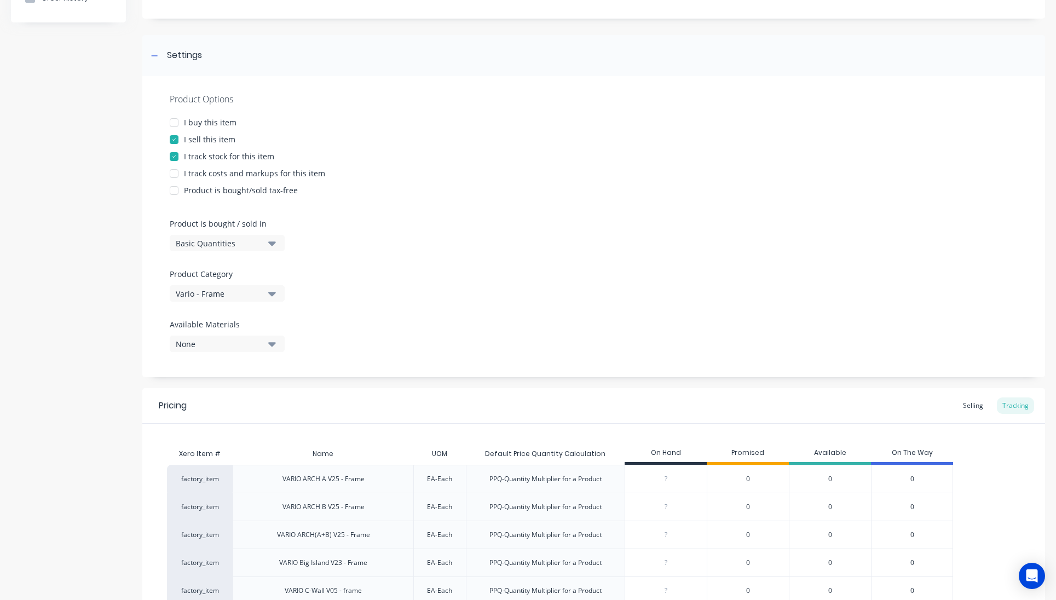
click at [687, 485] on div "?" at bounding box center [666, 478] width 82 height 27
type input "0"
click at [653, 389] on div "Pricing Selling Tracking" at bounding box center [593, 406] width 903 height 36
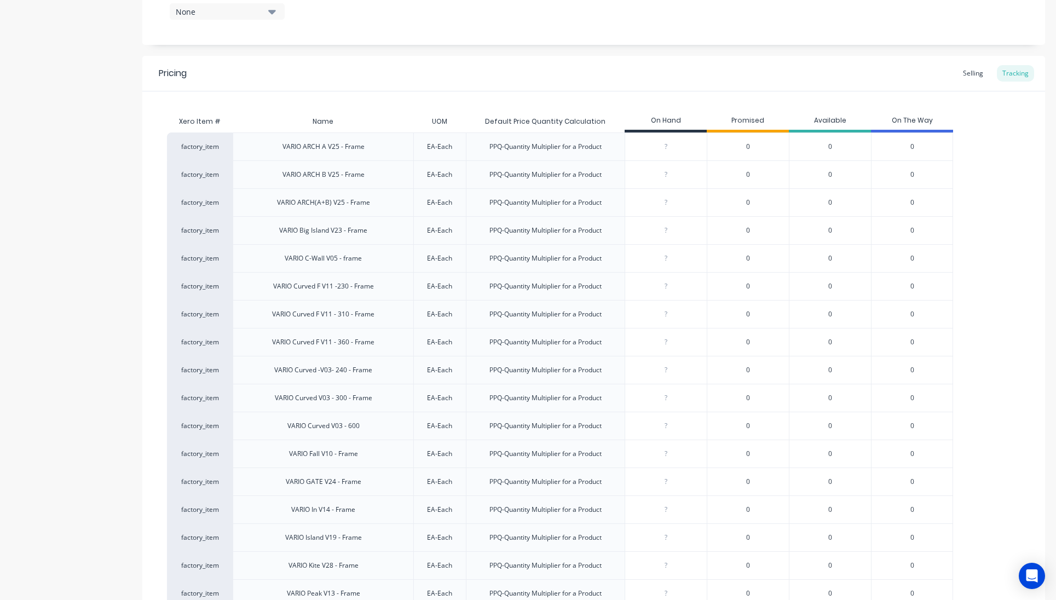
scroll to position [459, 0]
click at [920, 149] on div "0" at bounding box center [912, 146] width 82 height 28
click at [913, 146] on span "0" at bounding box center [912, 146] width 4 height 10
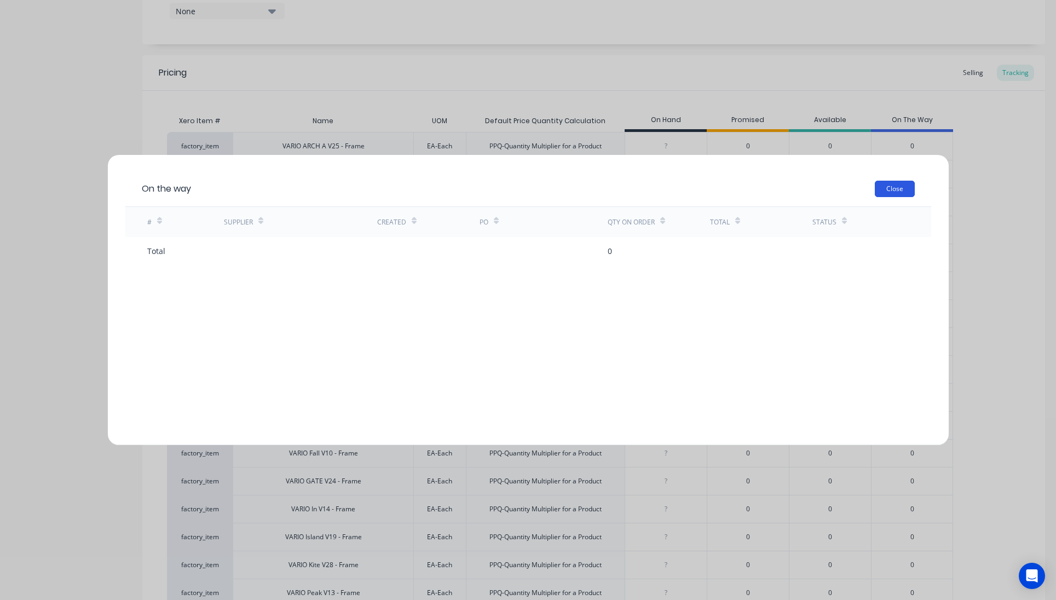
click at [891, 189] on button "Close" at bounding box center [895, 189] width 40 height 16
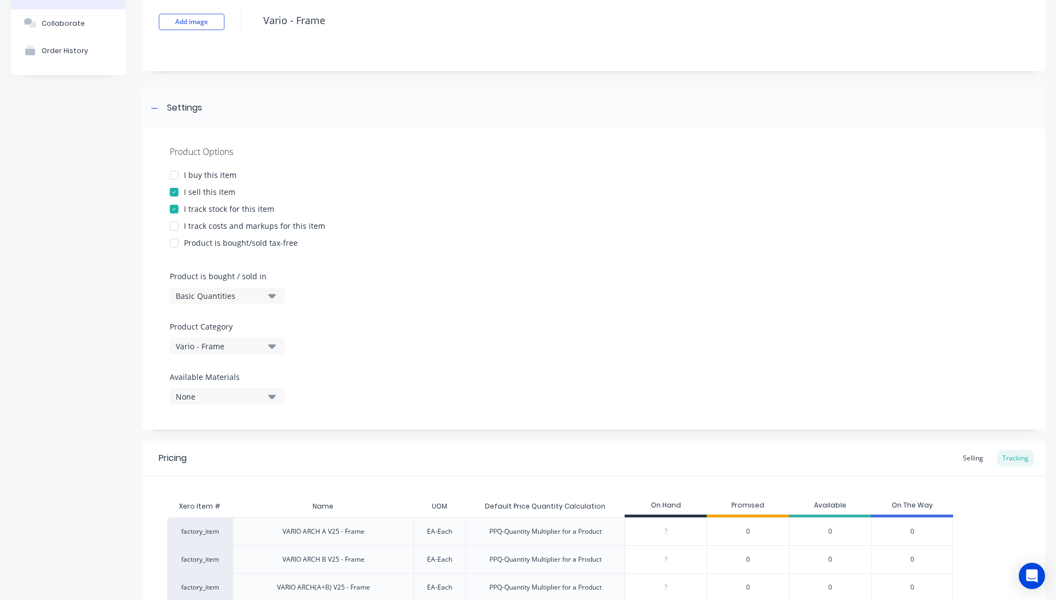
scroll to position [0, 0]
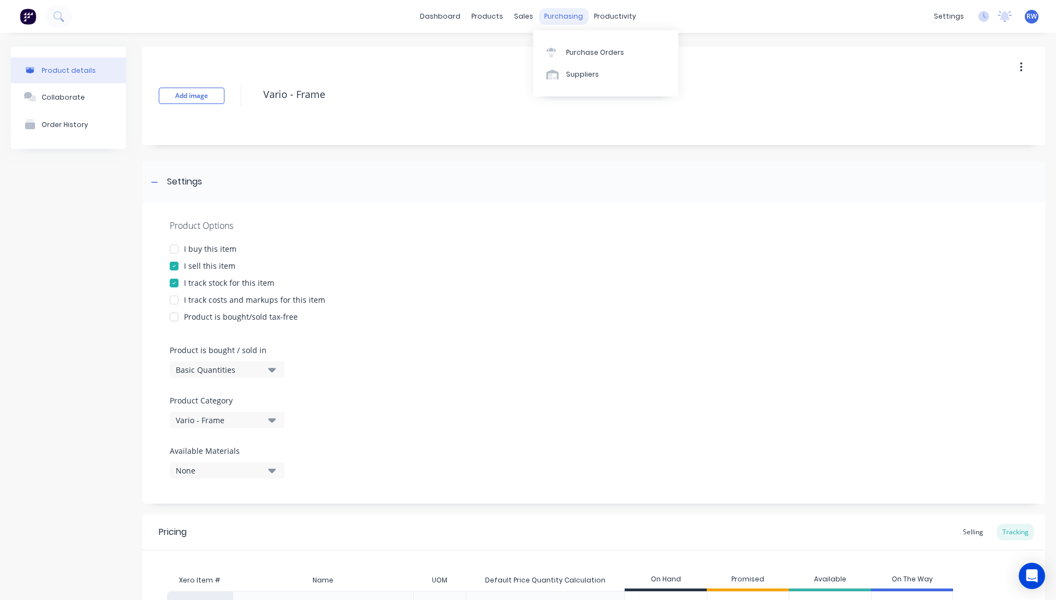
click at [546, 18] on div "purchasing" at bounding box center [564, 16] width 50 height 16
click at [573, 49] on div "Purchase Orders" at bounding box center [595, 53] width 58 height 10
